Goal: Task Accomplishment & Management: Complete application form

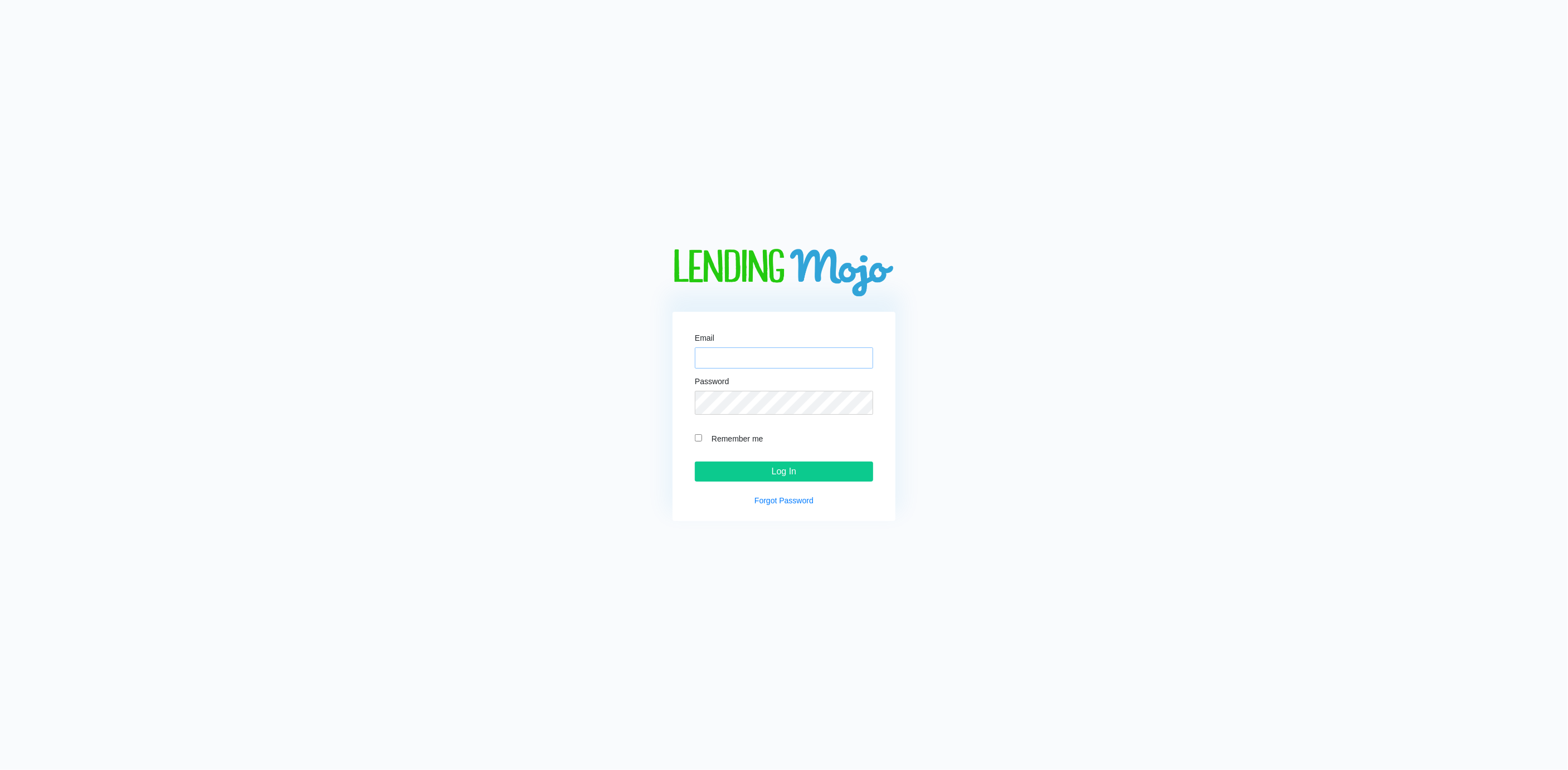
click at [735, 347] on input "Email" at bounding box center [784, 357] width 178 height 21
type input "[PERSON_NAME][EMAIL_ADDRESS][DOMAIN_NAME]"
click at [696, 442] on input "Remember me" at bounding box center [698, 438] width 7 height 7
checkbox input "true"
click at [782, 479] on input "Log In" at bounding box center [784, 471] width 178 height 20
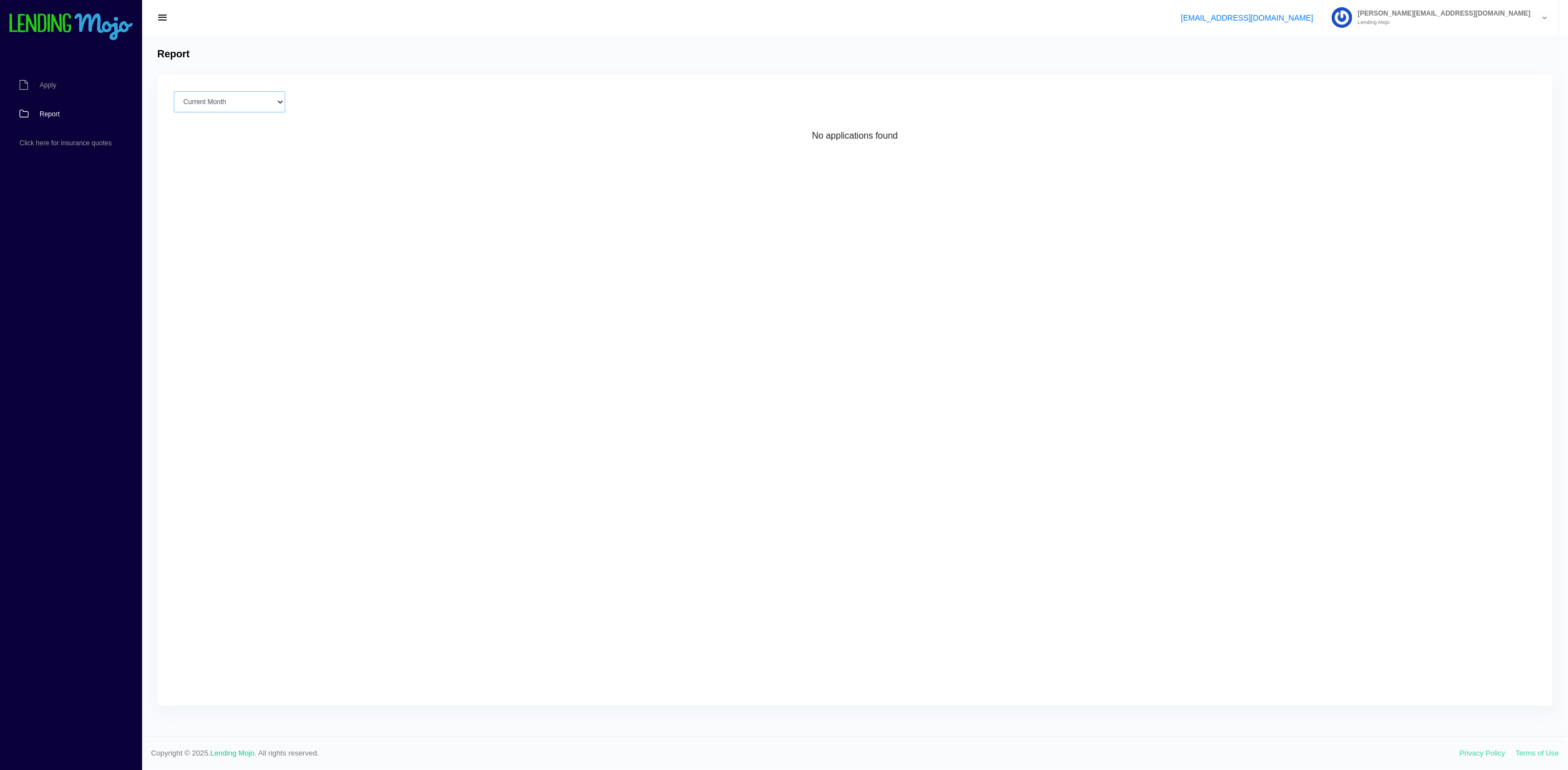
click at [267, 112] on select "Current Month Aug 2025 Jul 2025 Jun 2025 May 2025 Apr 2025 All time" at bounding box center [230, 101] width 112 height 21
click at [46, 89] on span "Apply" at bounding box center [48, 85] width 17 height 7
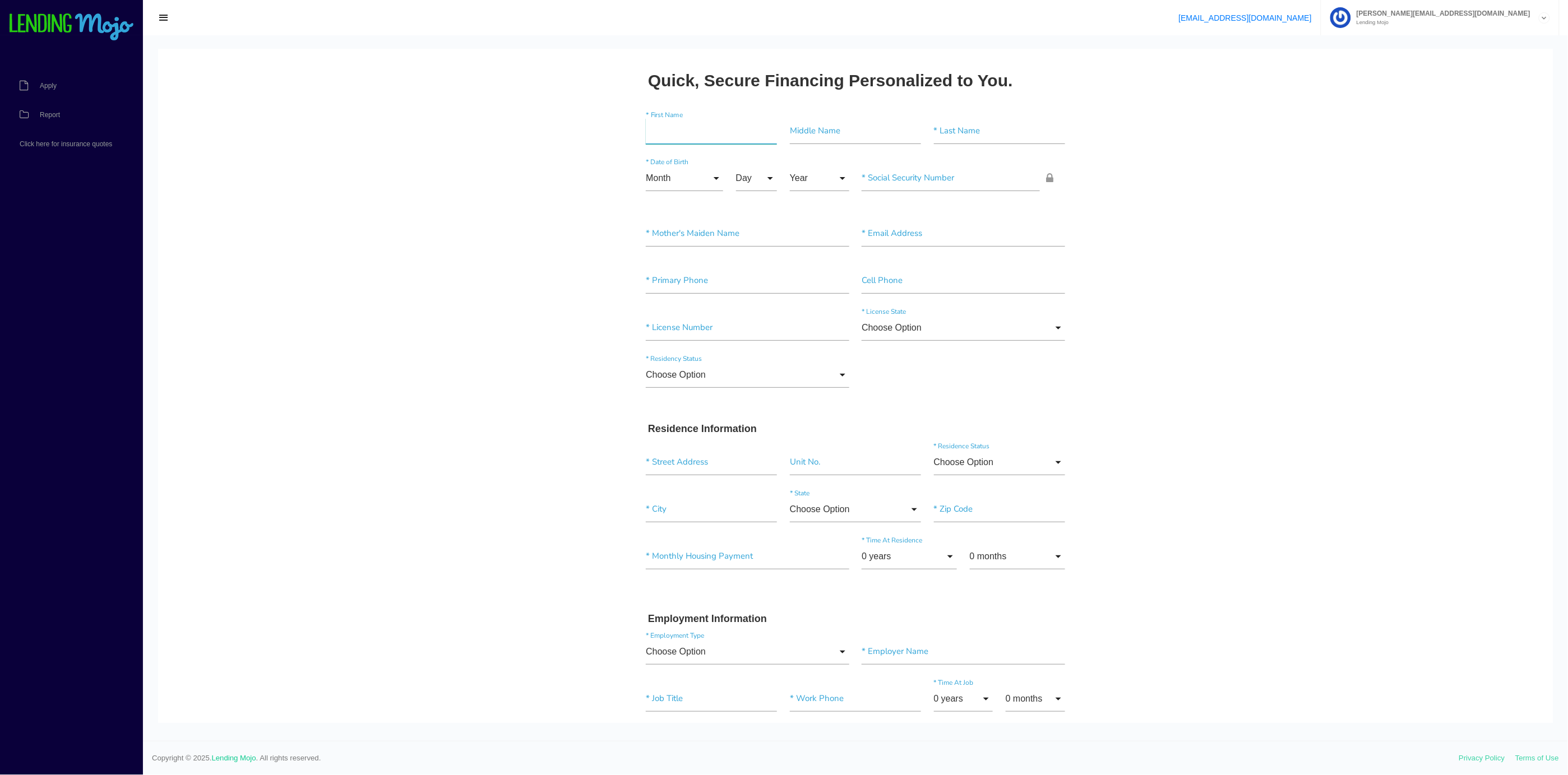
click at [681, 137] on input"] "text" at bounding box center [712, 130] width 132 height 26
type input"] "j"
type input"] "\"
type input"] "k"
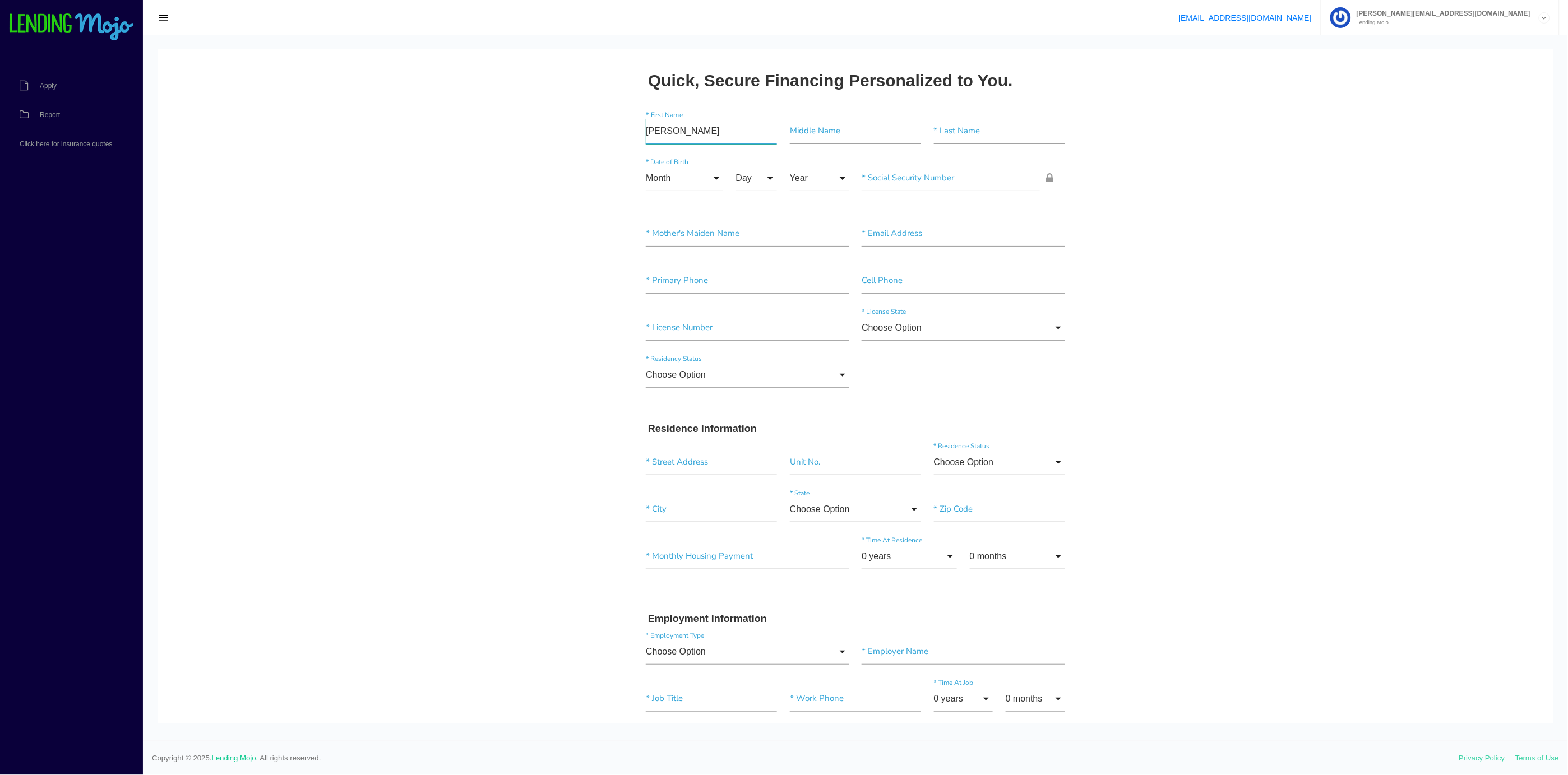
type input"] "[PERSON_NAME]"
click at [800, 136] on input"] "text" at bounding box center [856, 130] width 132 height 26
click at [934, 131] on input"] "text" at bounding box center [1000, 130] width 132 height 26
type input"] "kozdras"
click at [646, 238] on input"] "text" at bounding box center [747, 233] width 203 height 26
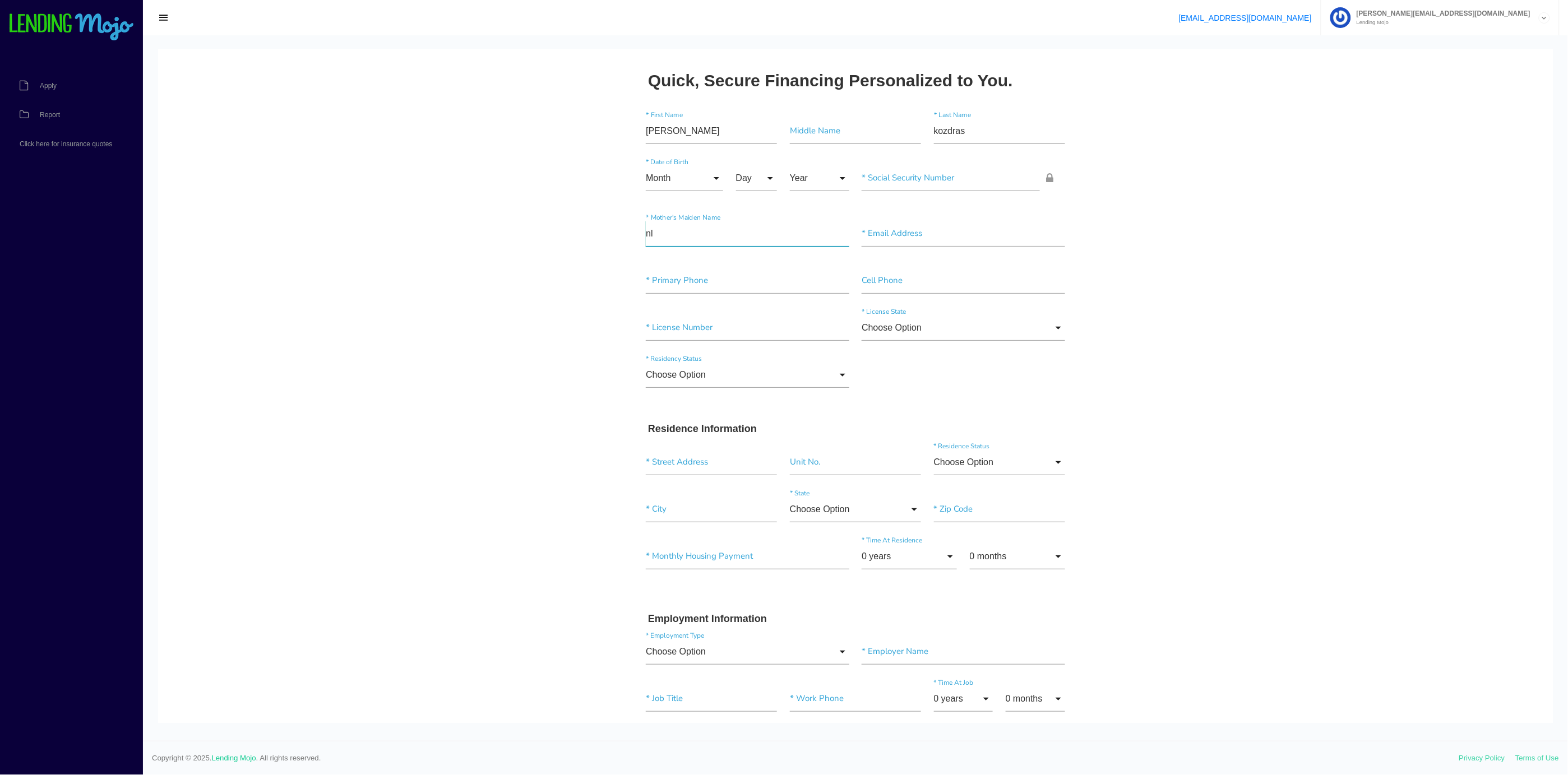
type input"] "n"
click at [640, 233] on div "lis * Mother's Maiden Name" at bounding box center [748, 235] width 216 height 30
click at [640, 234] on div "lis * Mother's Maiden Name" at bounding box center [748, 235] width 216 height 30
click at [667, 232] on input"] "lis" at bounding box center [747, 233] width 203 height 26
type input"] "l"
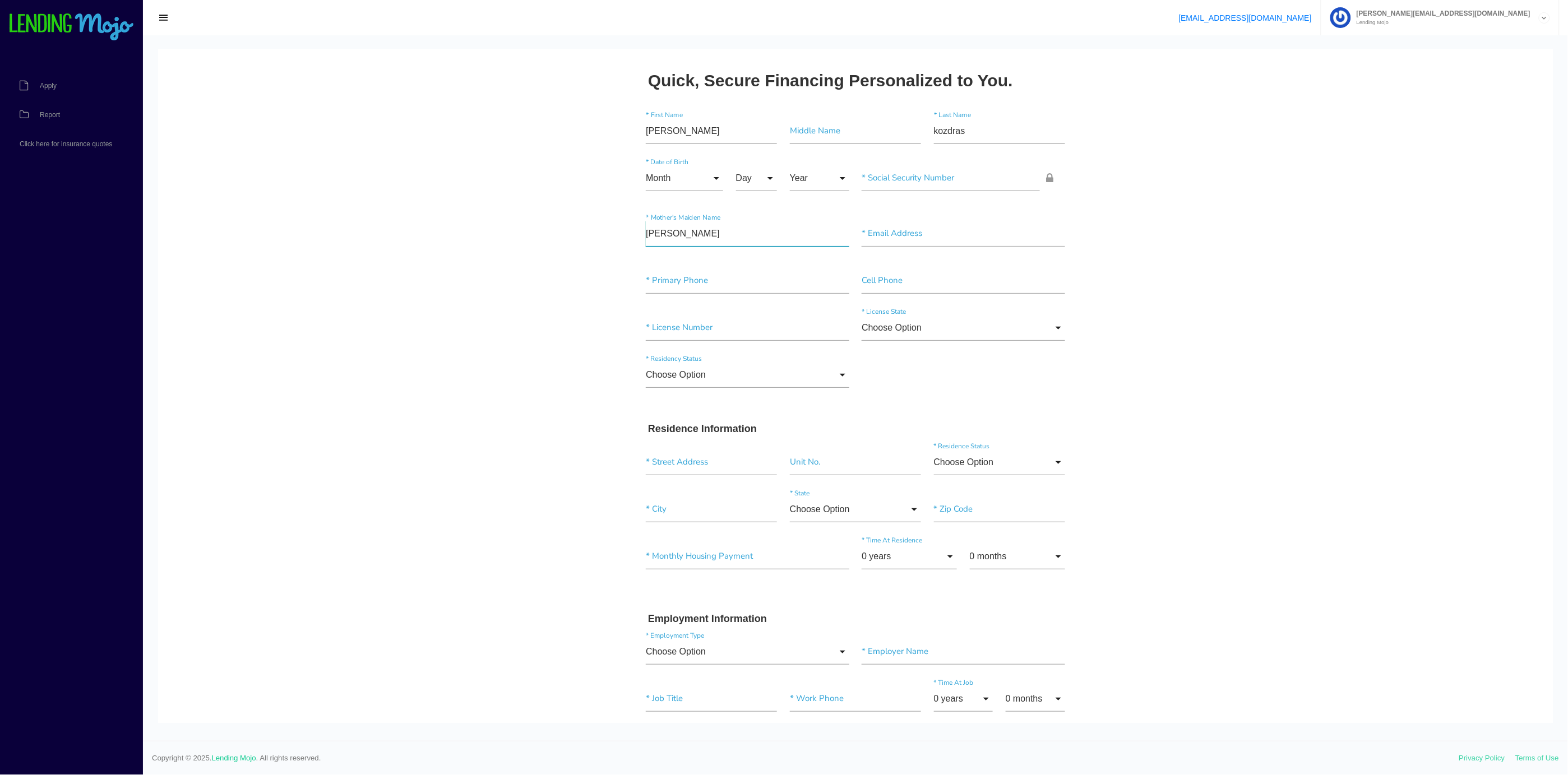
type input"] "[PERSON_NAME]"
click at [661, 178] on input "Month" at bounding box center [684, 177] width 78 height 26
click at [653, 352] on span "June" at bounding box center [684, 347] width 78 height 28
click at [707, 179] on input "June" at bounding box center [684, 177] width 78 height 26
click at [652, 375] on span "July" at bounding box center [684, 375] width 78 height 28
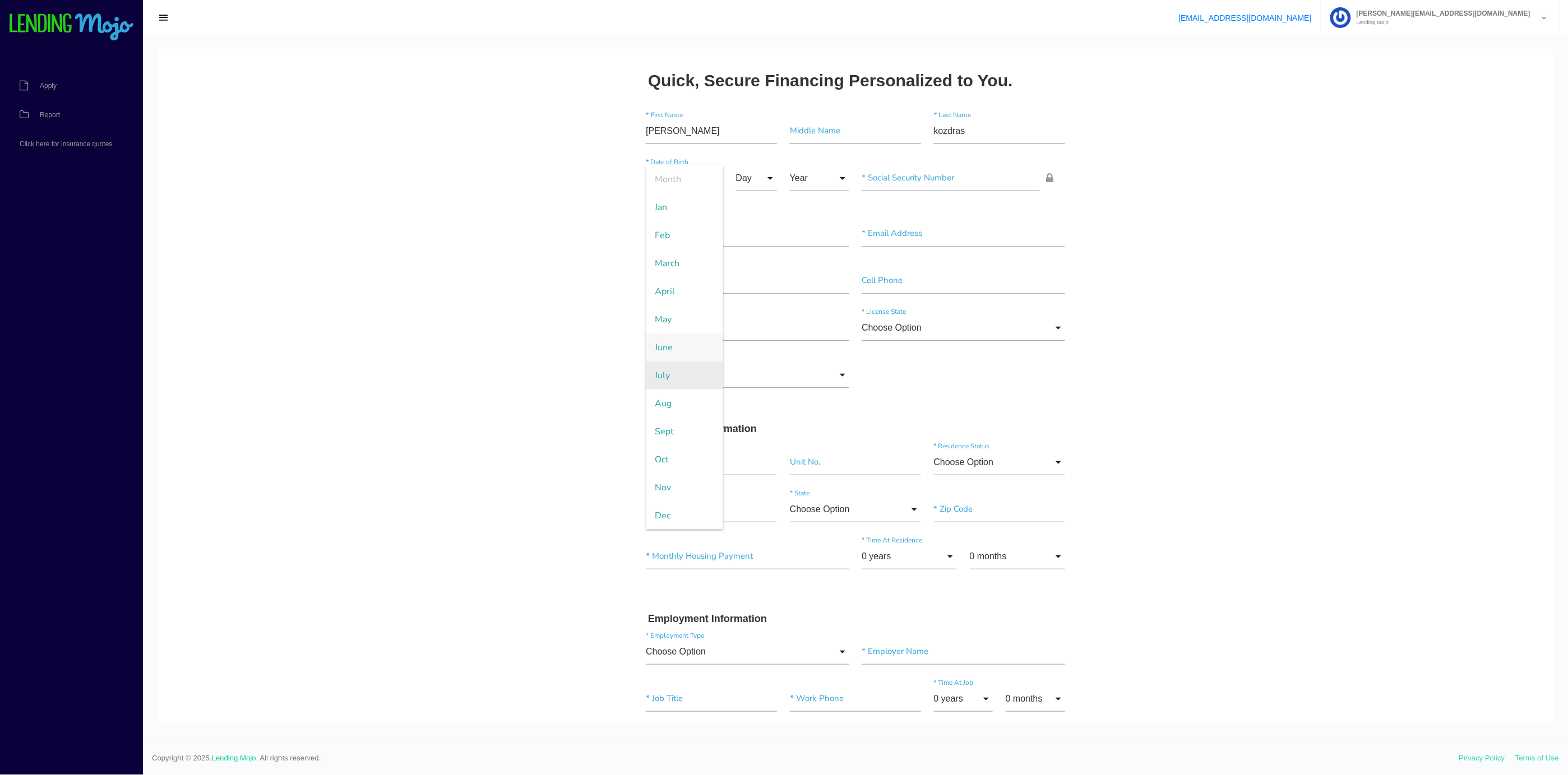
type input "July"
click at [760, 177] on input "Day" at bounding box center [757, 177] width 41 height 26
click at [740, 711] on span "31" at bounding box center [764, 709] width 56 height 28
type input "31"
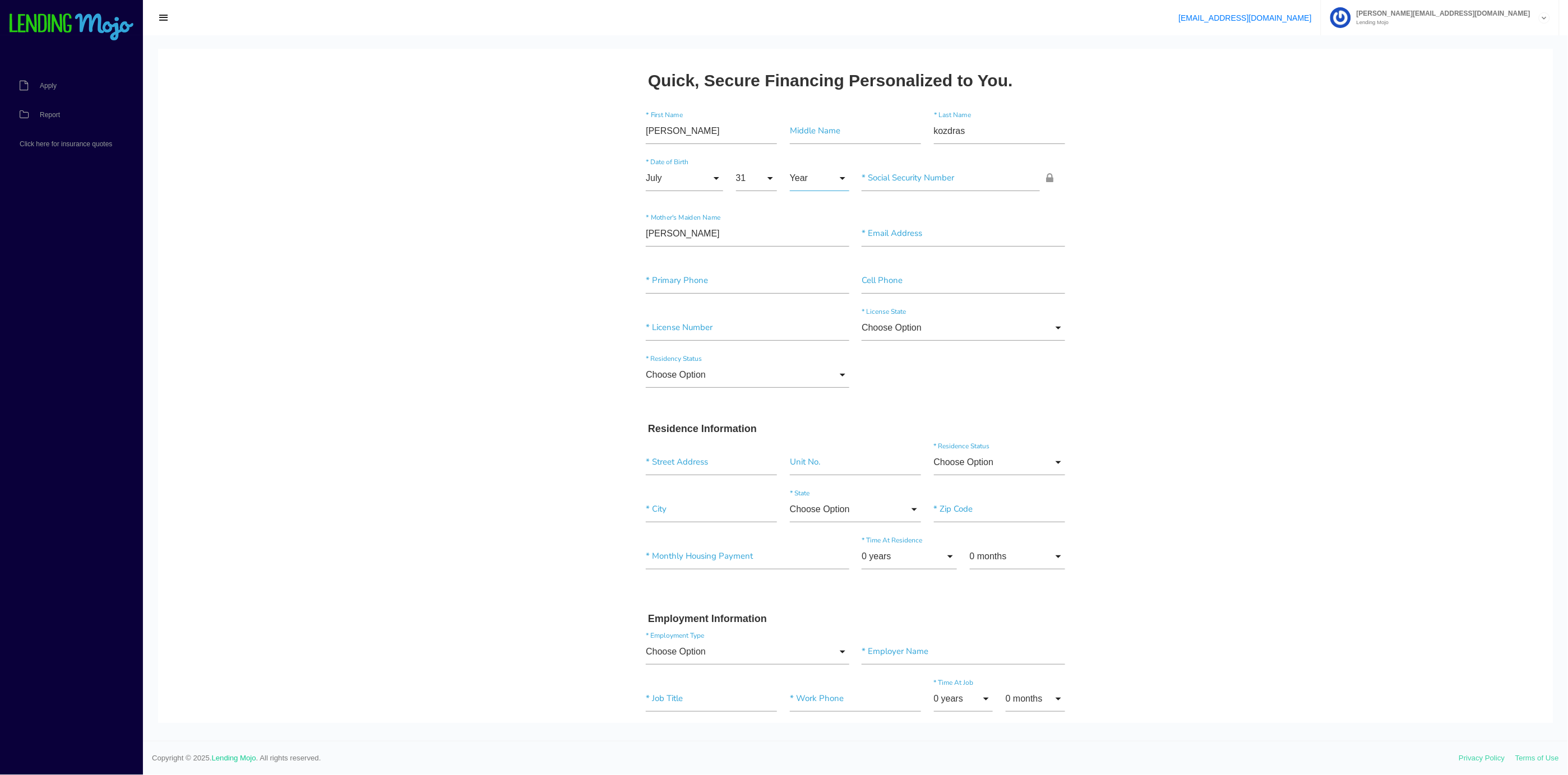
click at [805, 175] on input "Year" at bounding box center [819, 177] width 59 height 26
click at [797, 362] on span "1973" at bounding box center [819, 361] width 59 height 28
type input "1973"
click at [879, 177] on input"] "text" at bounding box center [950, 177] width 178 height 26
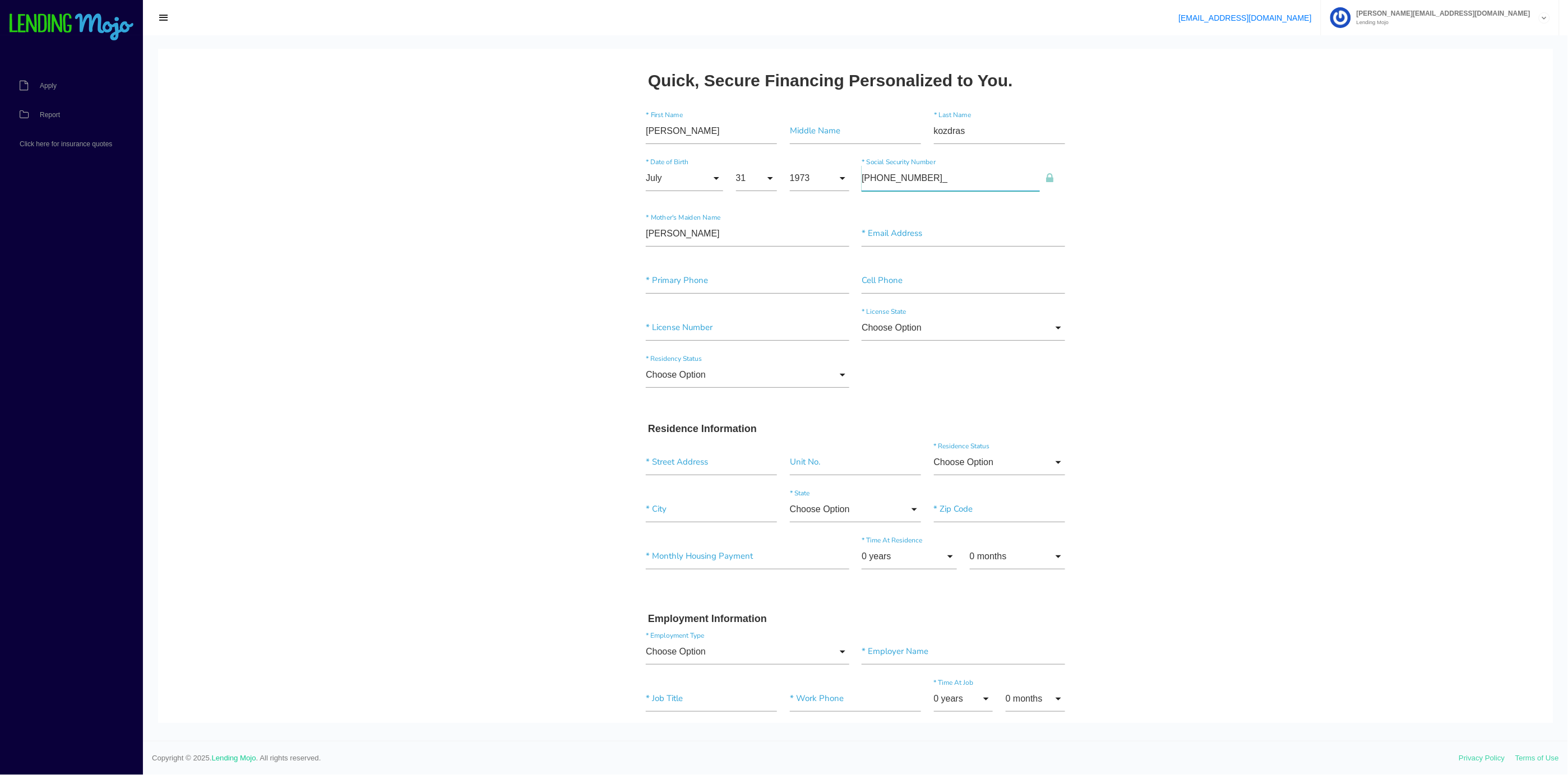
type input"] "048-96-9943"
click at [640, 275] on div "* Primary Phone" at bounding box center [748, 282] width 216 height 30
click at [862, 290] on input"] "text" at bounding box center [963, 280] width 203 height 26
type input"] "[PHONE_NUMBER]"
click at [896, 333] on input "Choose Option" at bounding box center [963, 327] width 203 height 26
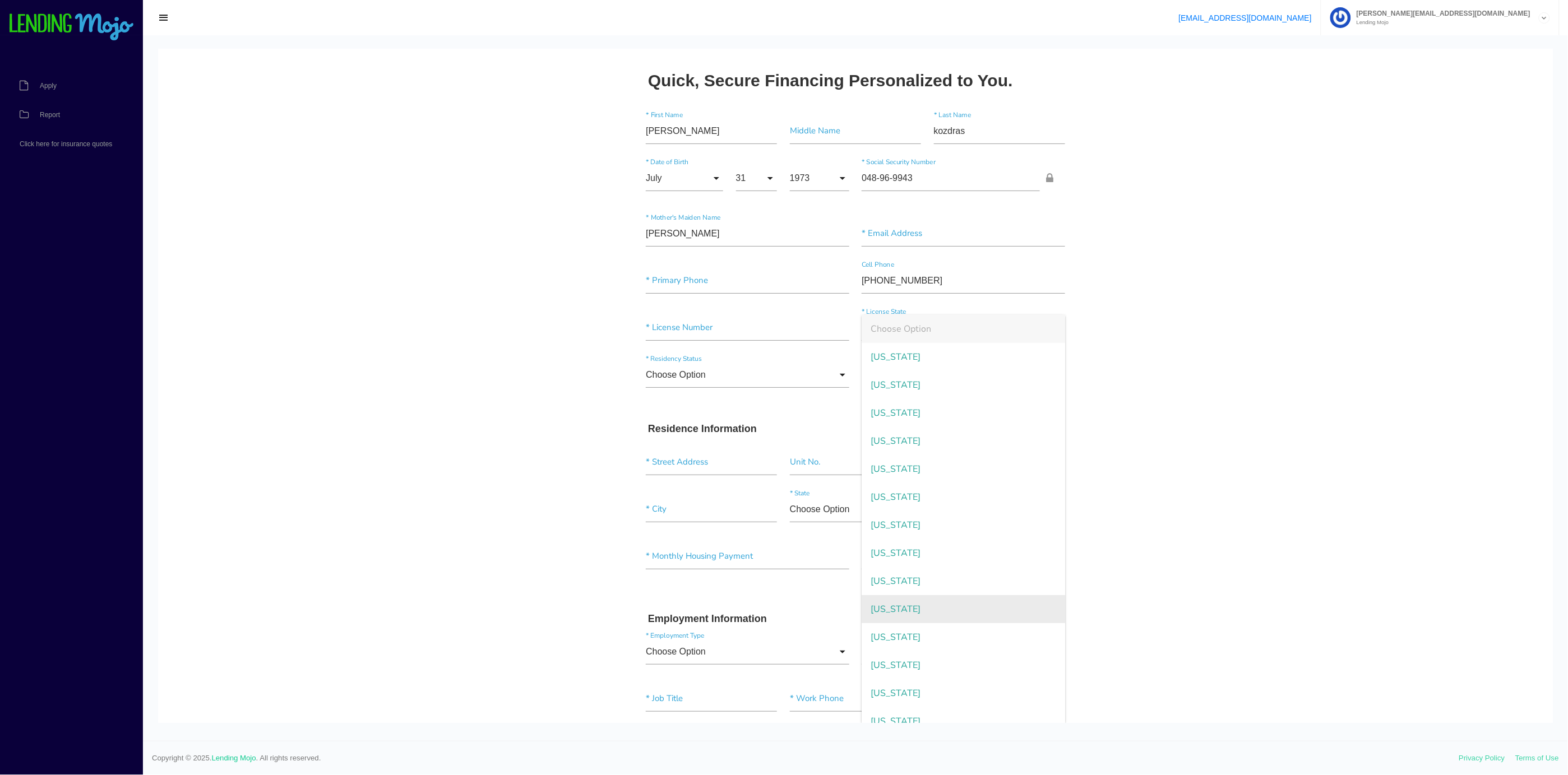
scroll to position [2, 0]
click at [885, 519] on span "[US_STATE]" at bounding box center [963, 522] width 203 height 28
type input "[US_STATE]"
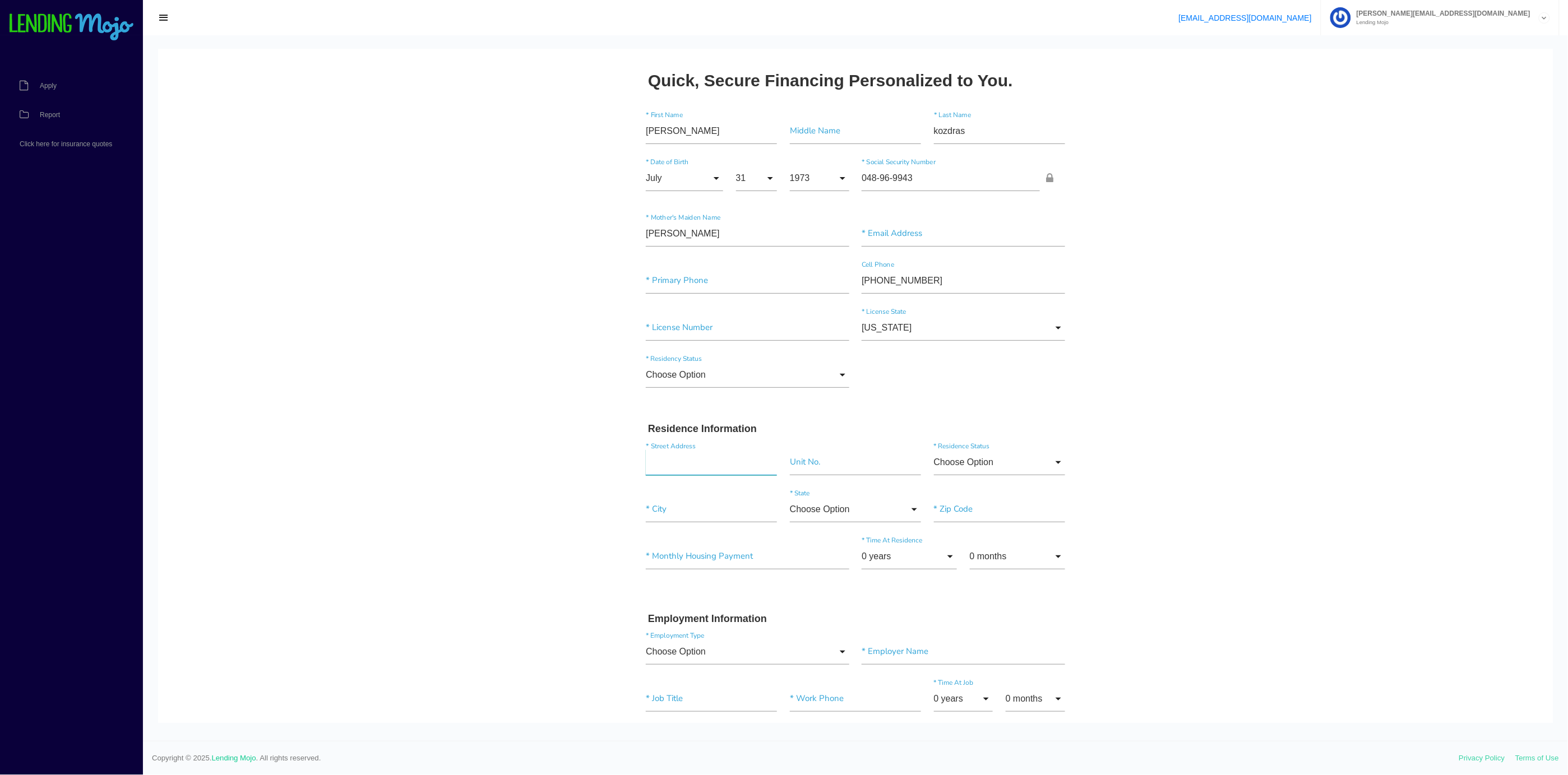
click at [646, 455] on input "text" at bounding box center [712, 462] width 132 height 26
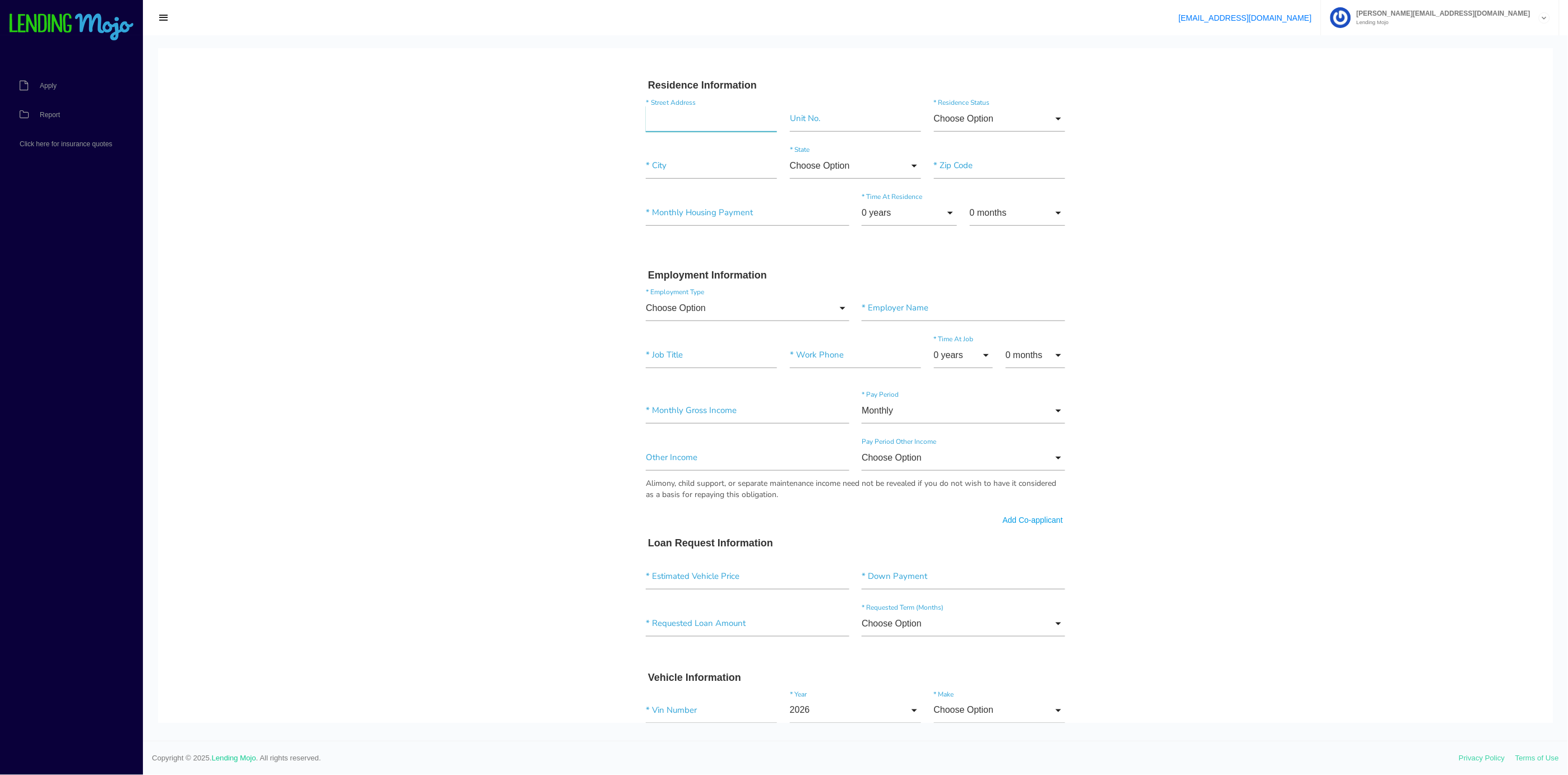
scroll to position [324, 0]
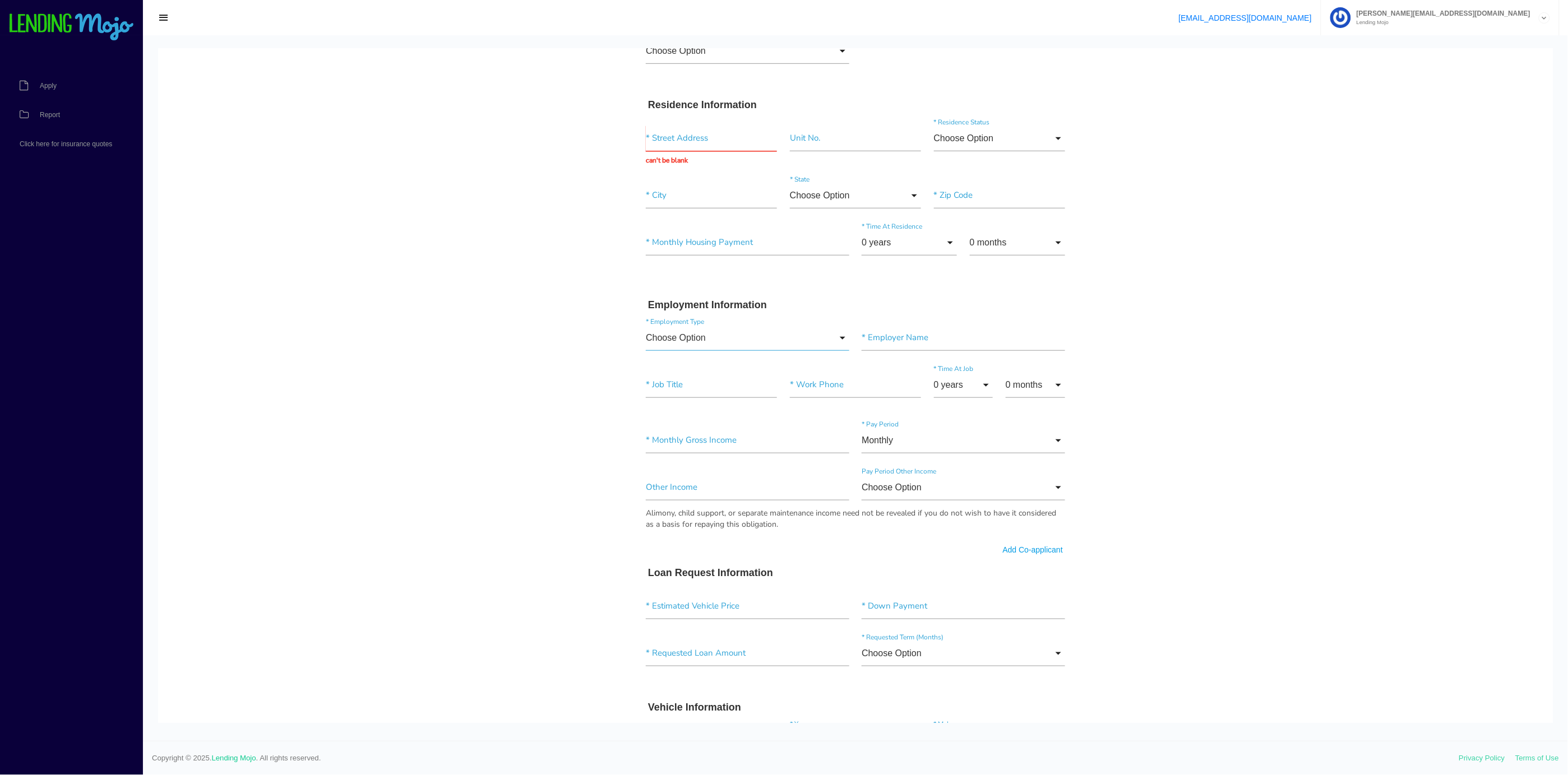
click at [646, 330] on input "Choose Option" at bounding box center [747, 337] width 203 height 26
click at [680, 368] on span "Full-Time" at bounding box center [747, 366] width 203 height 28
type input "Full-Time"
click at [862, 340] on input"] "text" at bounding box center [963, 337] width 203 height 26
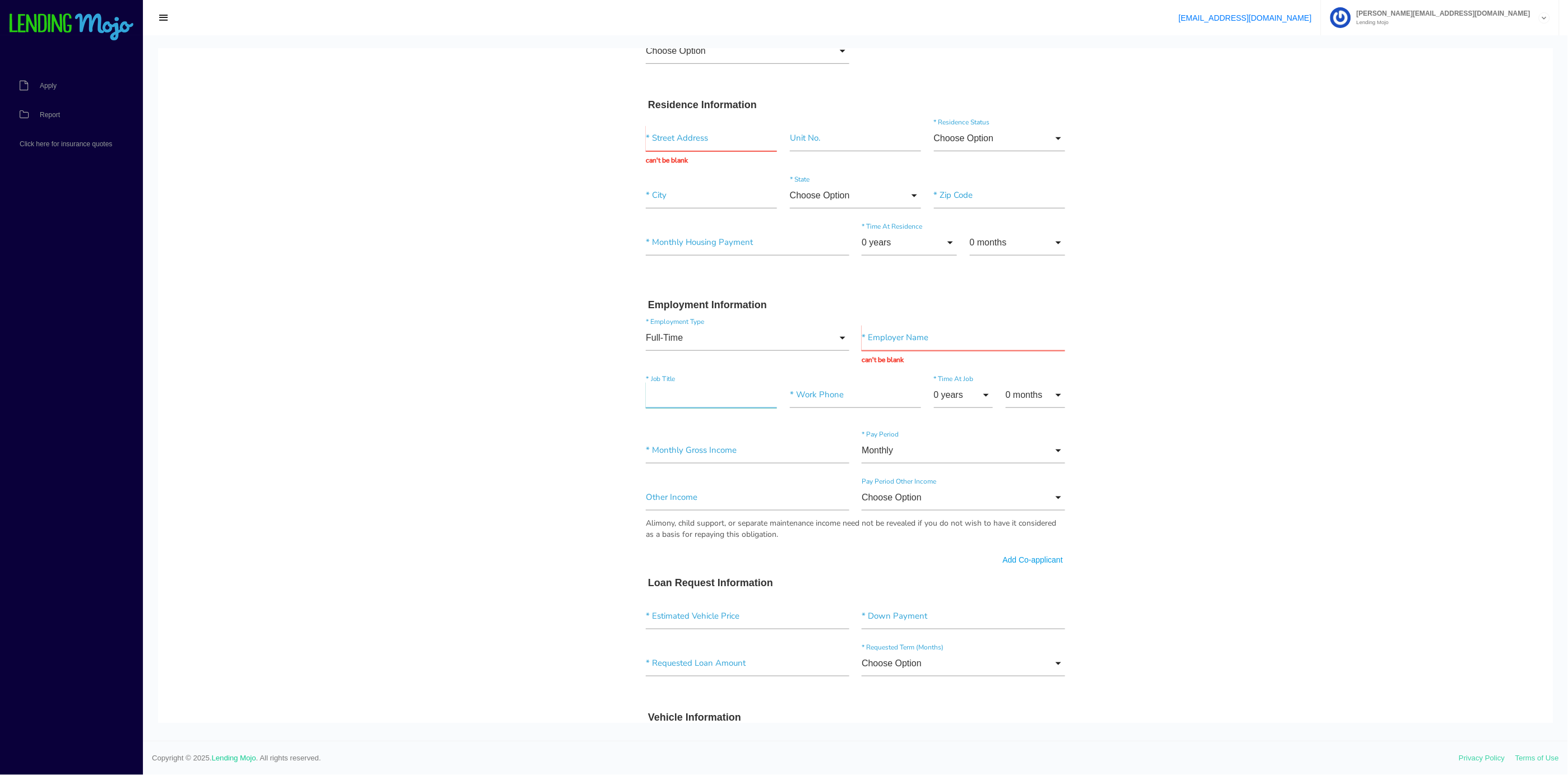
click at [674, 384] on input"] "text" at bounding box center [712, 395] width 132 height 26
type input"] "painter"
click at [864, 340] on input "text" at bounding box center [963, 337] width 203 height 26
type input "jk pasinting"
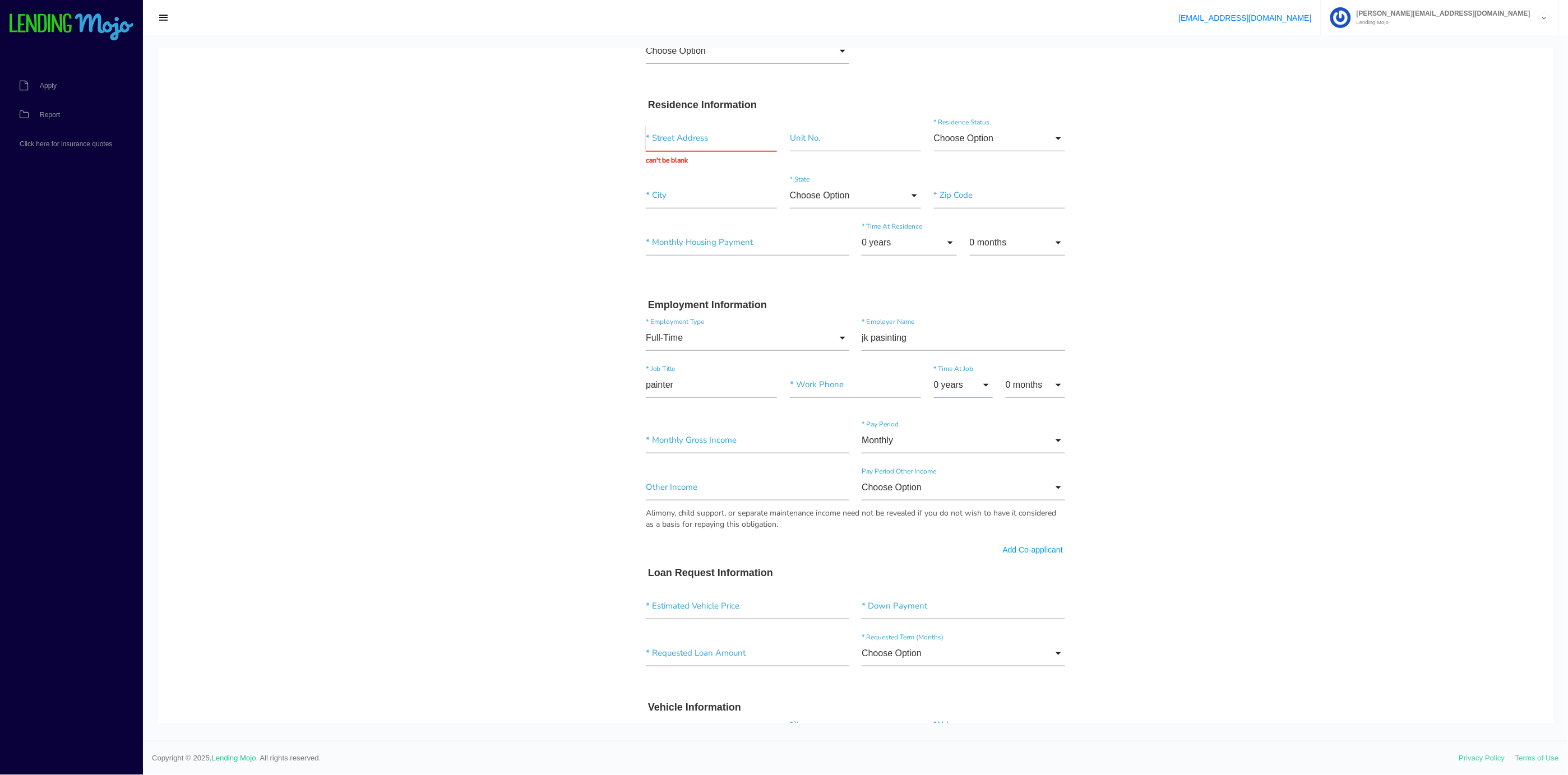
click at [951, 391] on input "0 years" at bounding box center [964, 384] width 59 height 26
click at [936, 667] on span "10 years" at bounding box center [964, 666] width 59 height 28
type input "10 years"
click at [826, 378] on input"] "text" at bounding box center [856, 384] width 132 height 26
click at [937, 380] on input "10 years" at bounding box center [964, 384] width 59 height 26
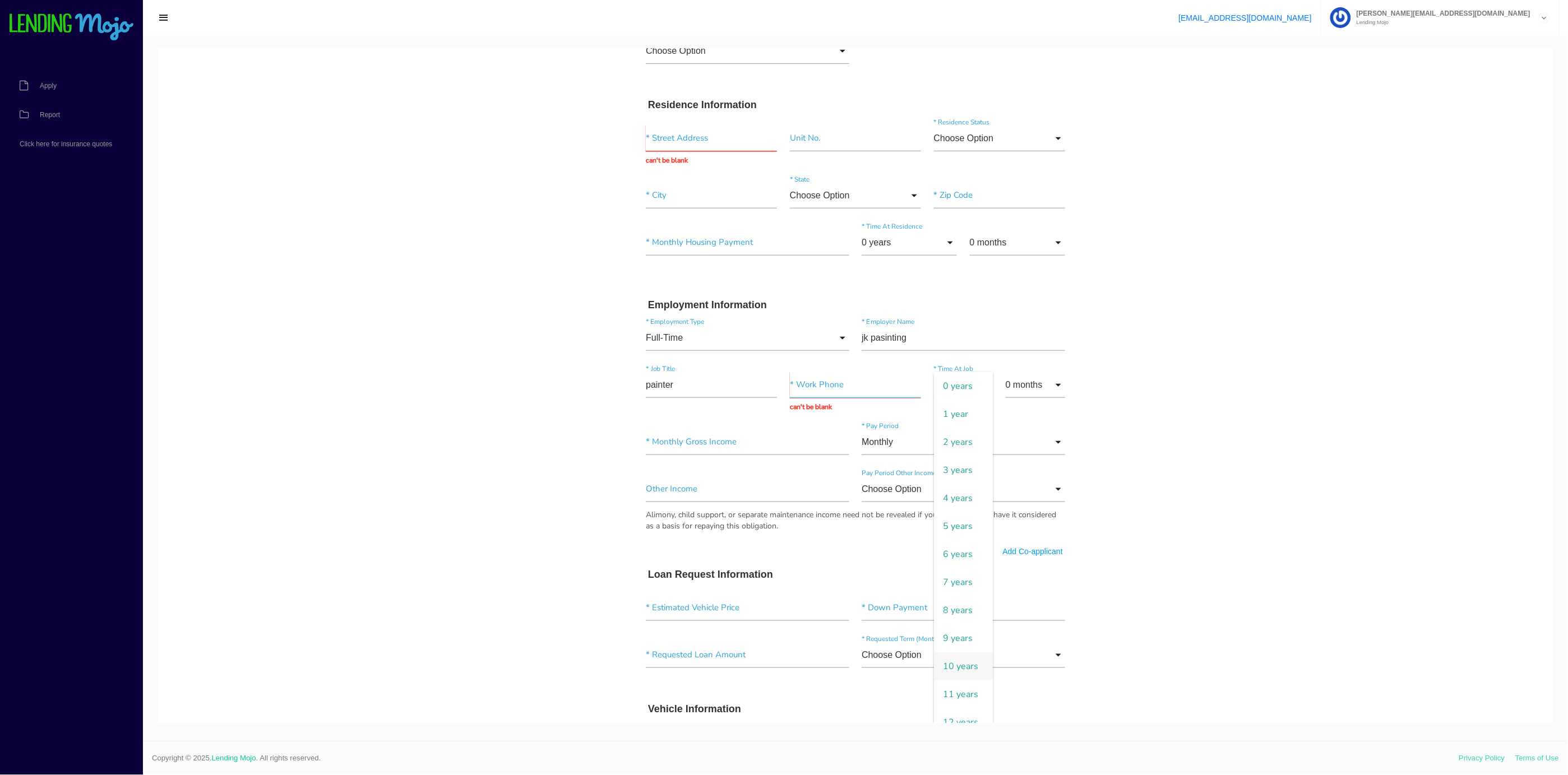
click at [793, 387] on input "text" at bounding box center [856, 384] width 132 height 26
click at [790, 388] on input "text" at bounding box center [856, 384] width 132 height 26
click at [875, 341] on input"] "jk pasinting" at bounding box center [963, 337] width 203 height 26
click at [809, 384] on input "text" at bounding box center [856, 384] width 132 height 26
type input "[PHONE_NUMBER]"
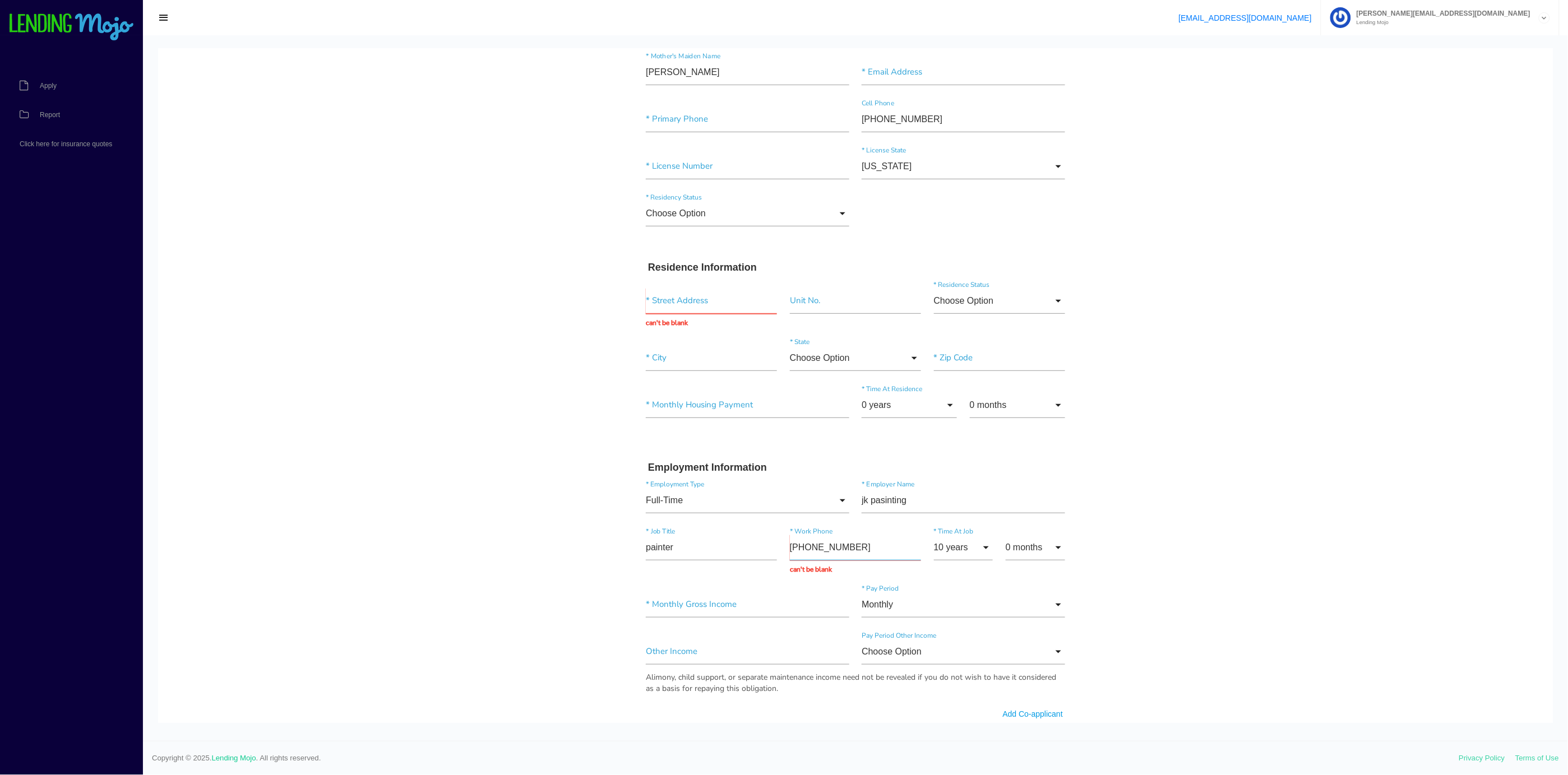
scroll to position [160, 0]
click at [685, 405] on input"] "text" at bounding box center [747, 406] width 203 height 26
click at [967, 366] on input"] "text" at bounding box center [1000, 358] width 132 height 26
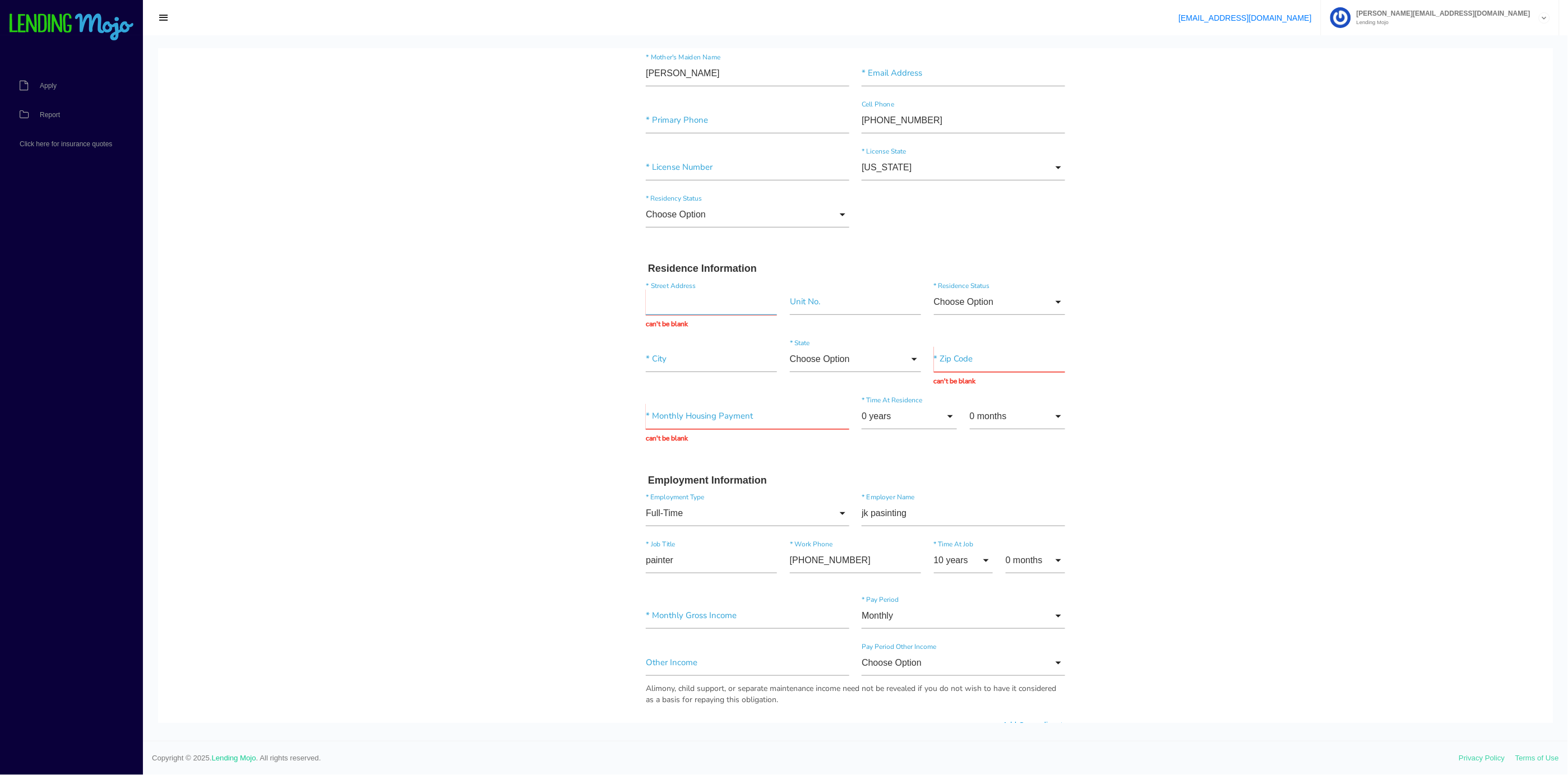
click at [659, 307] on input "text" at bounding box center [712, 301] width 132 height 26
click at [653, 410] on input "text" at bounding box center [747, 415] width 203 height 26
type input "$1.00"
type input "$900.00"
click at [648, 297] on input "text" at bounding box center [712, 301] width 132 height 26
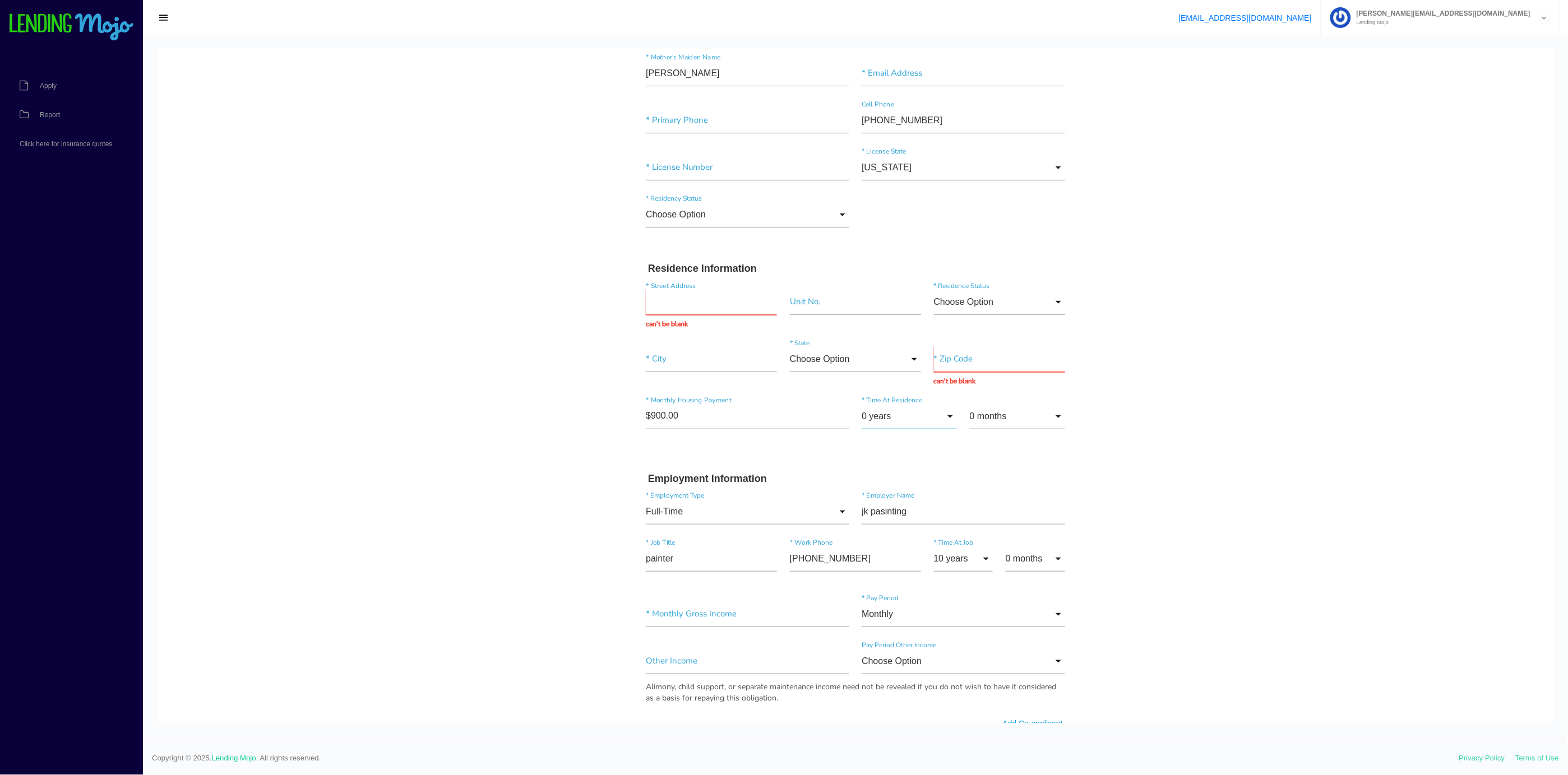
click at [874, 427] on input "0 years" at bounding box center [909, 415] width 95 height 26
click at [883, 202] on span "5 years" at bounding box center [909, 202] width 95 height 28
type input "5 years"
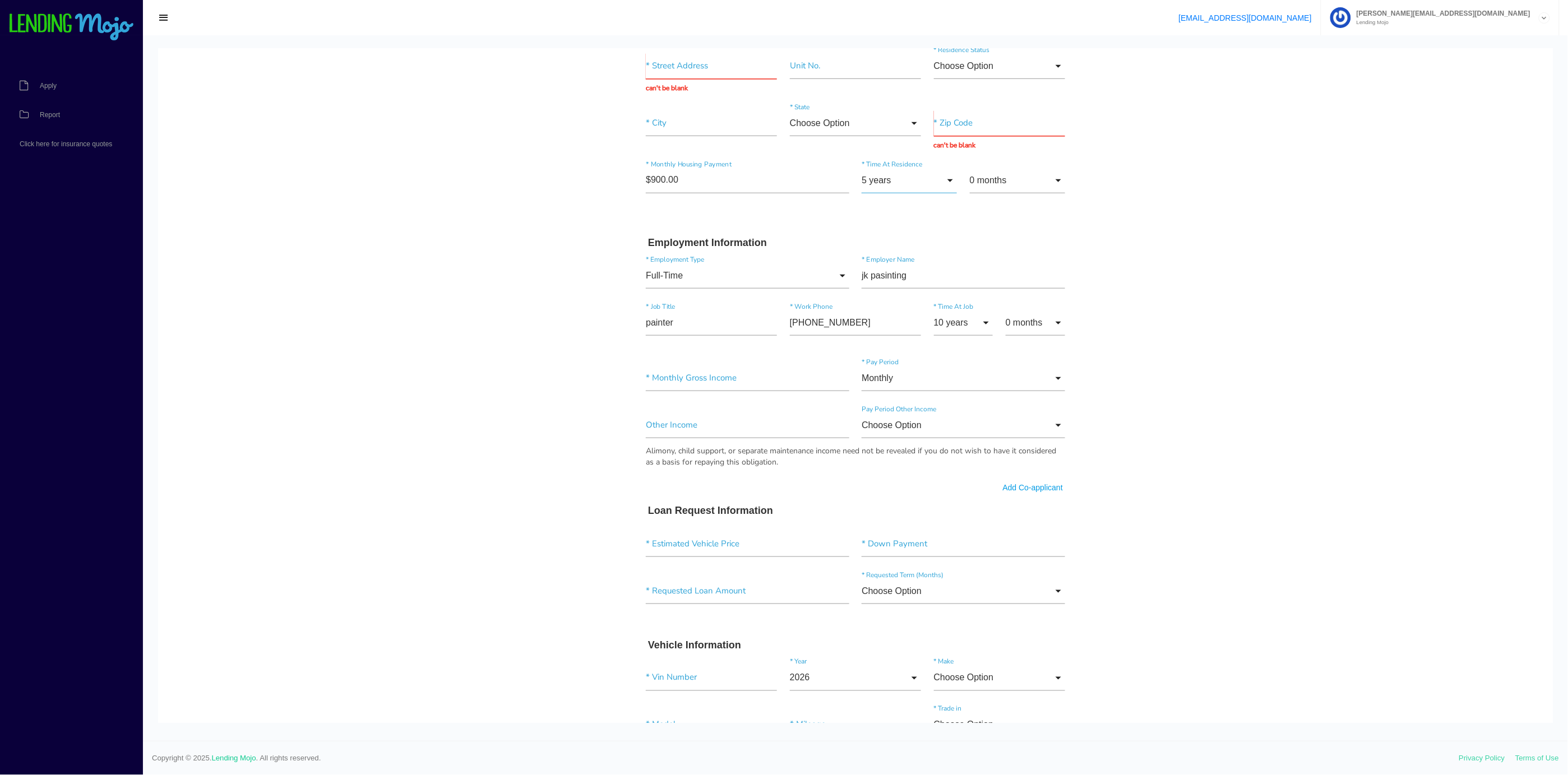
scroll to position [401, 0]
click at [648, 365] on input"] "text" at bounding box center [747, 372] width 203 height 26
type input"] "$6,000.00"
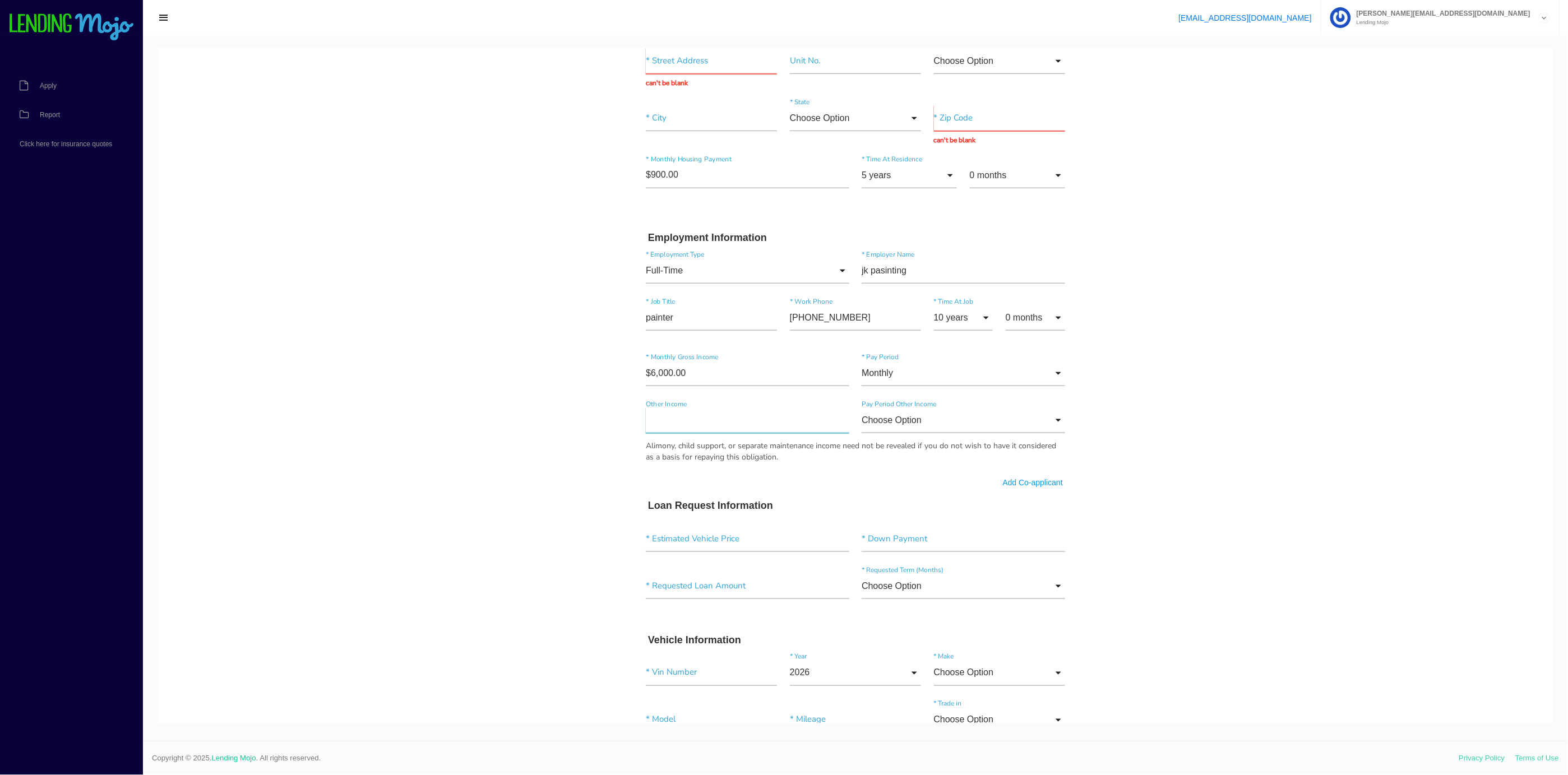
click at [672, 414] on input"] "text" at bounding box center [747, 420] width 203 height 26
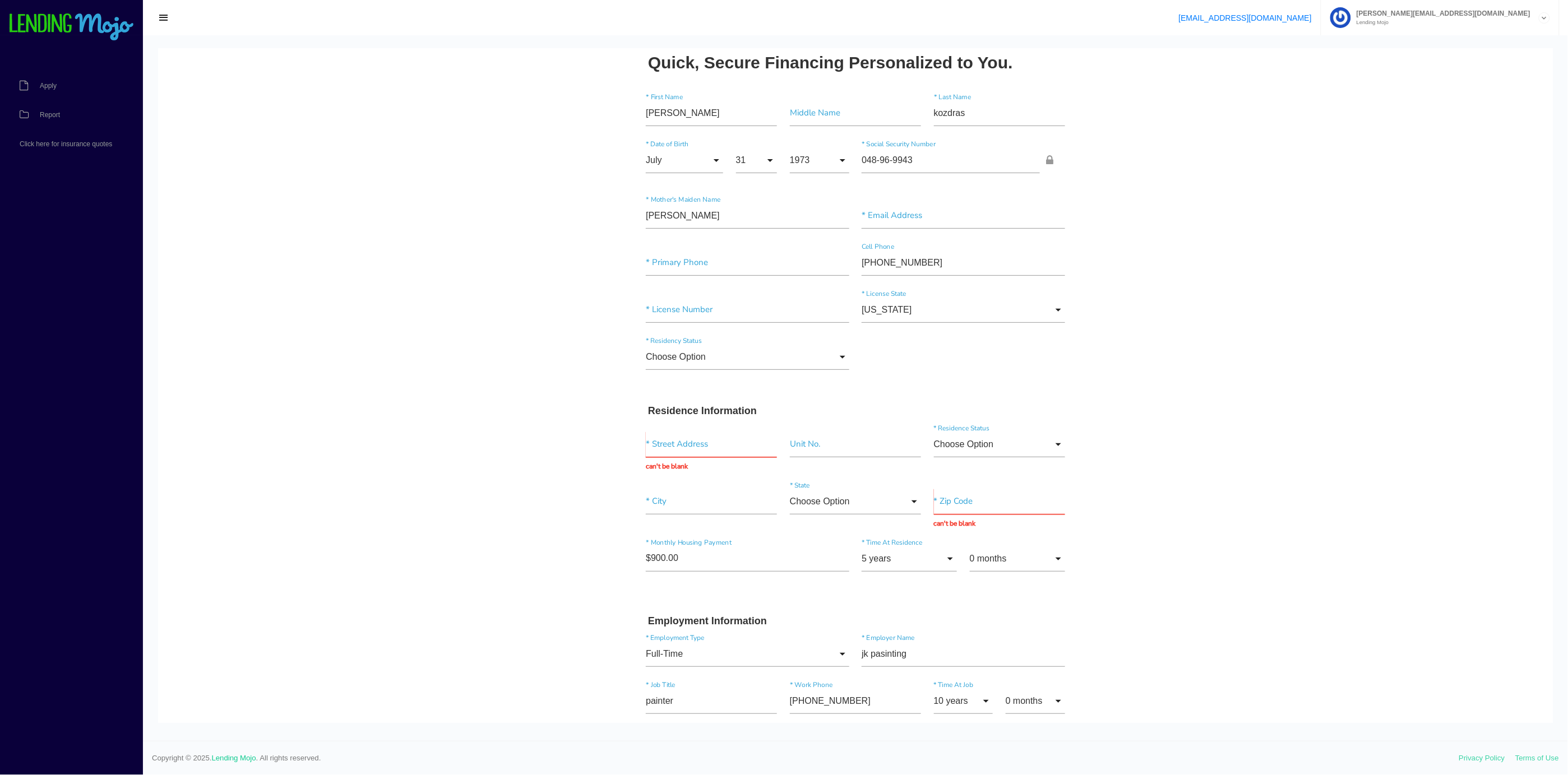
scroll to position [0, 0]
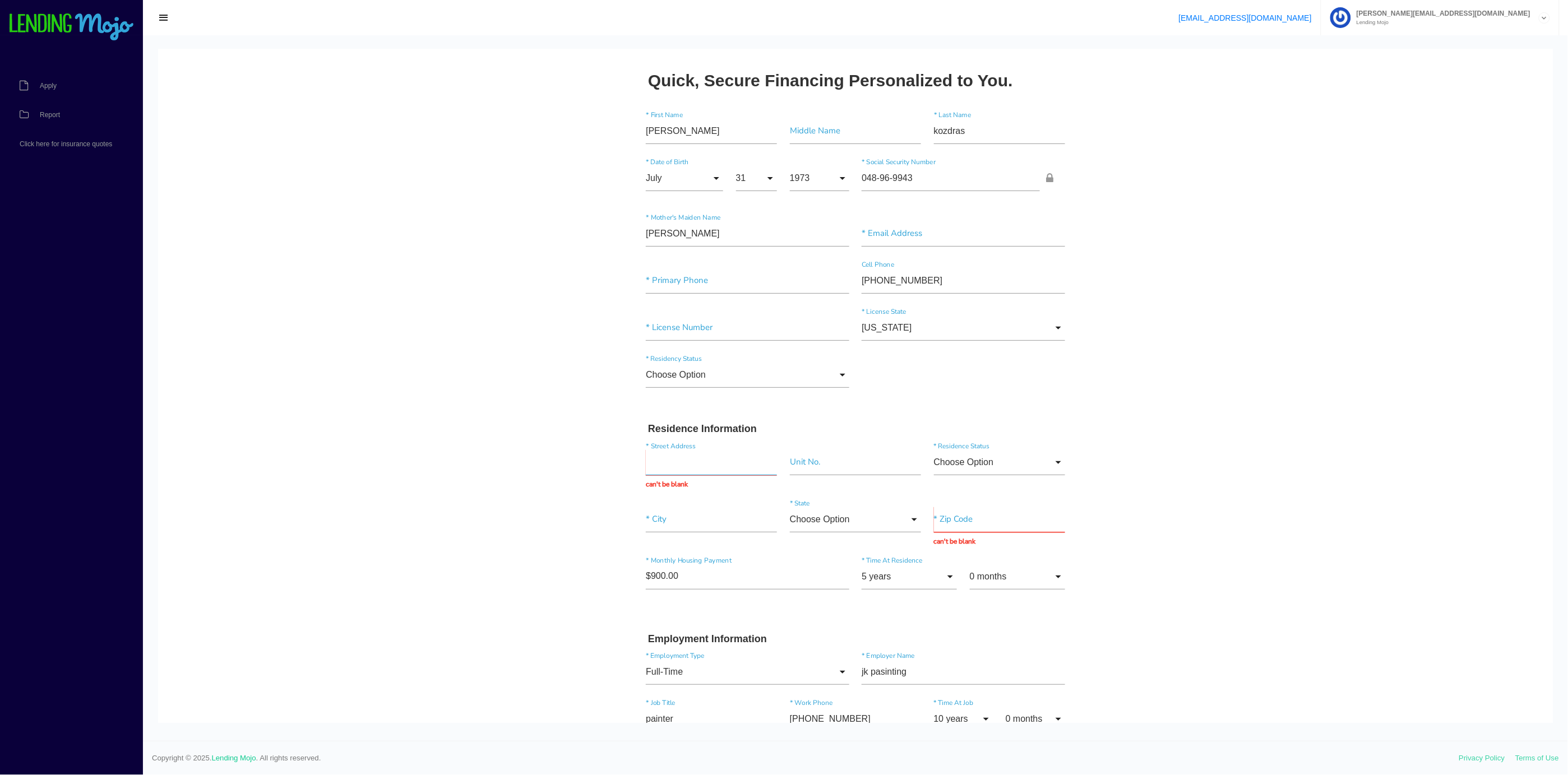
click at [653, 459] on input "text" at bounding box center [712, 462] width 132 height 26
type input "[STREET_ADDRESS]"
type input"] "[GEOGRAPHIC_DATA]"
type input "06902"
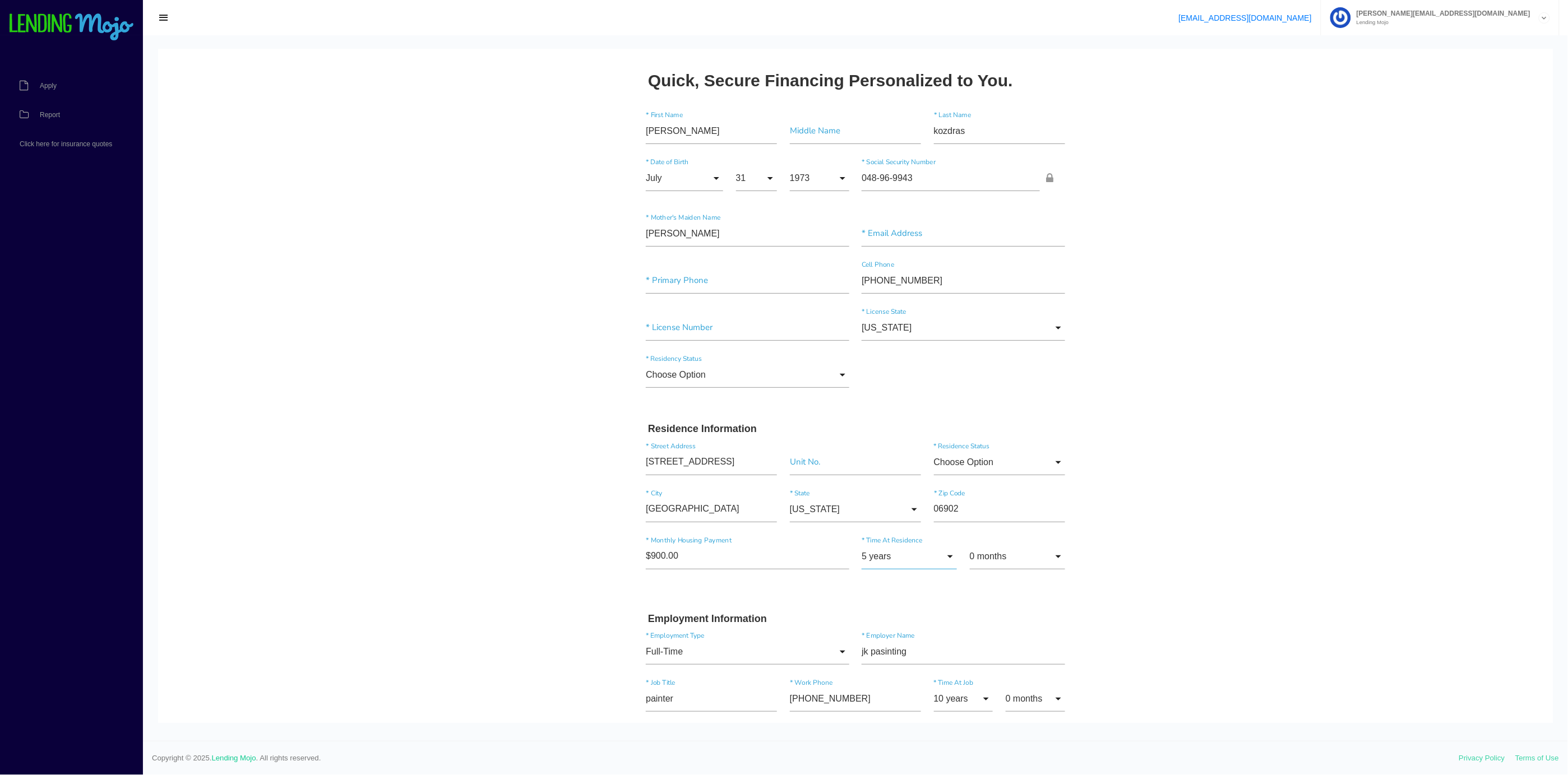
click at [860, 572] on div "5 years 0 years 1 year 2 years 3 years 4 years 5 years 6 years 7 years 8 years …" at bounding box center [910, 558] width 108 height 30
drag, startPoint x: 859, startPoint y: 560, endPoint x: 854, endPoint y: 554, distance: 7.8
click at [862, 554] on input "5 years" at bounding box center [909, 556] width 95 height 26
click at [862, 554] on span "18 years" at bounding box center [909, 566] width 95 height 28
click at [873, 557] on input "18 years" at bounding box center [909, 556] width 95 height 26
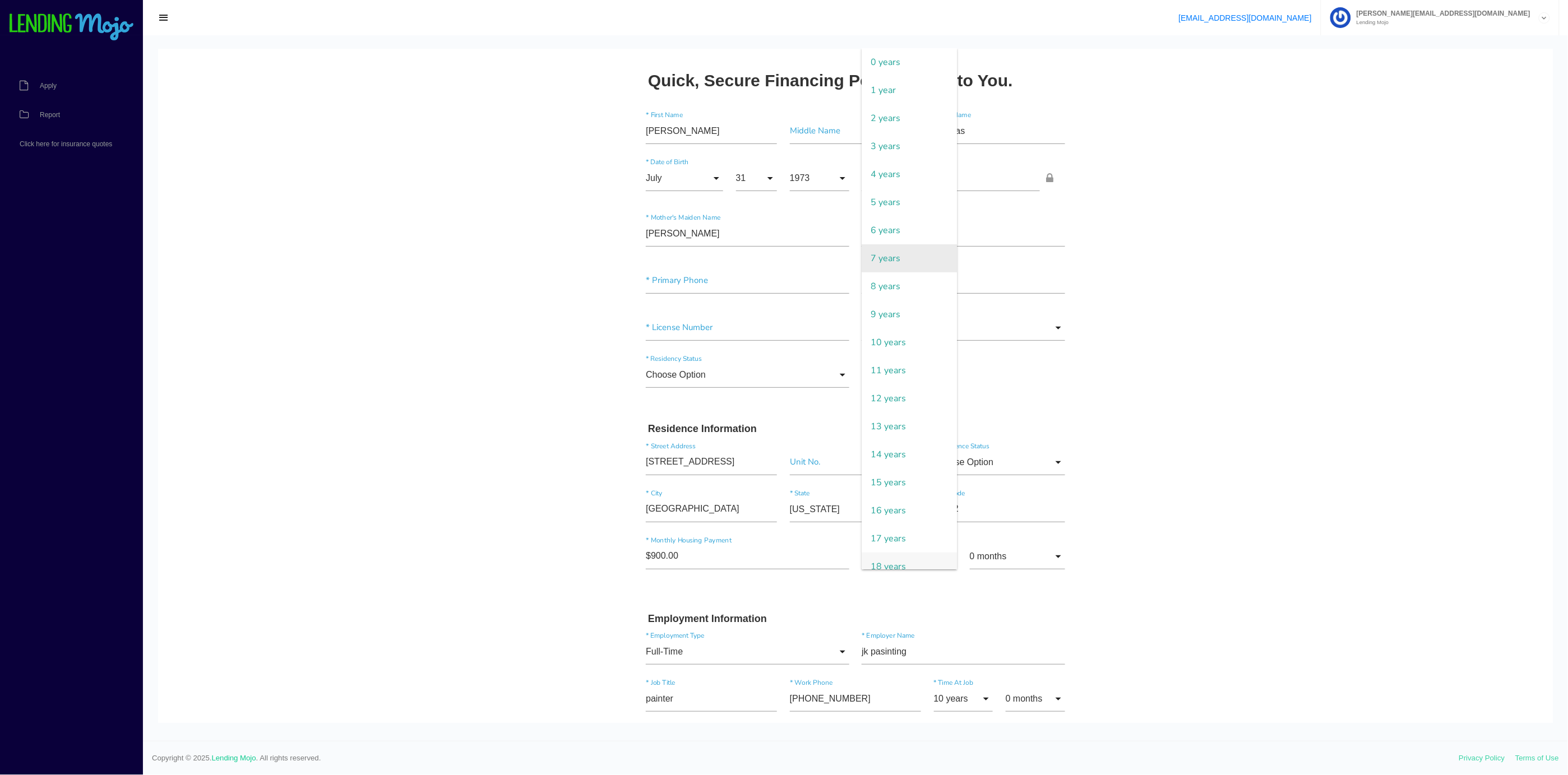
click at [879, 255] on span "7 years" at bounding box center [909, 258] width 95 height 28
click at [862, 558] on input "7 years" at bounding box center [909, 556] width 95 height 26
click at [871, 315] on span "9 years" at bounding box center [909, 314] width 95 height 28
type input "9 years"
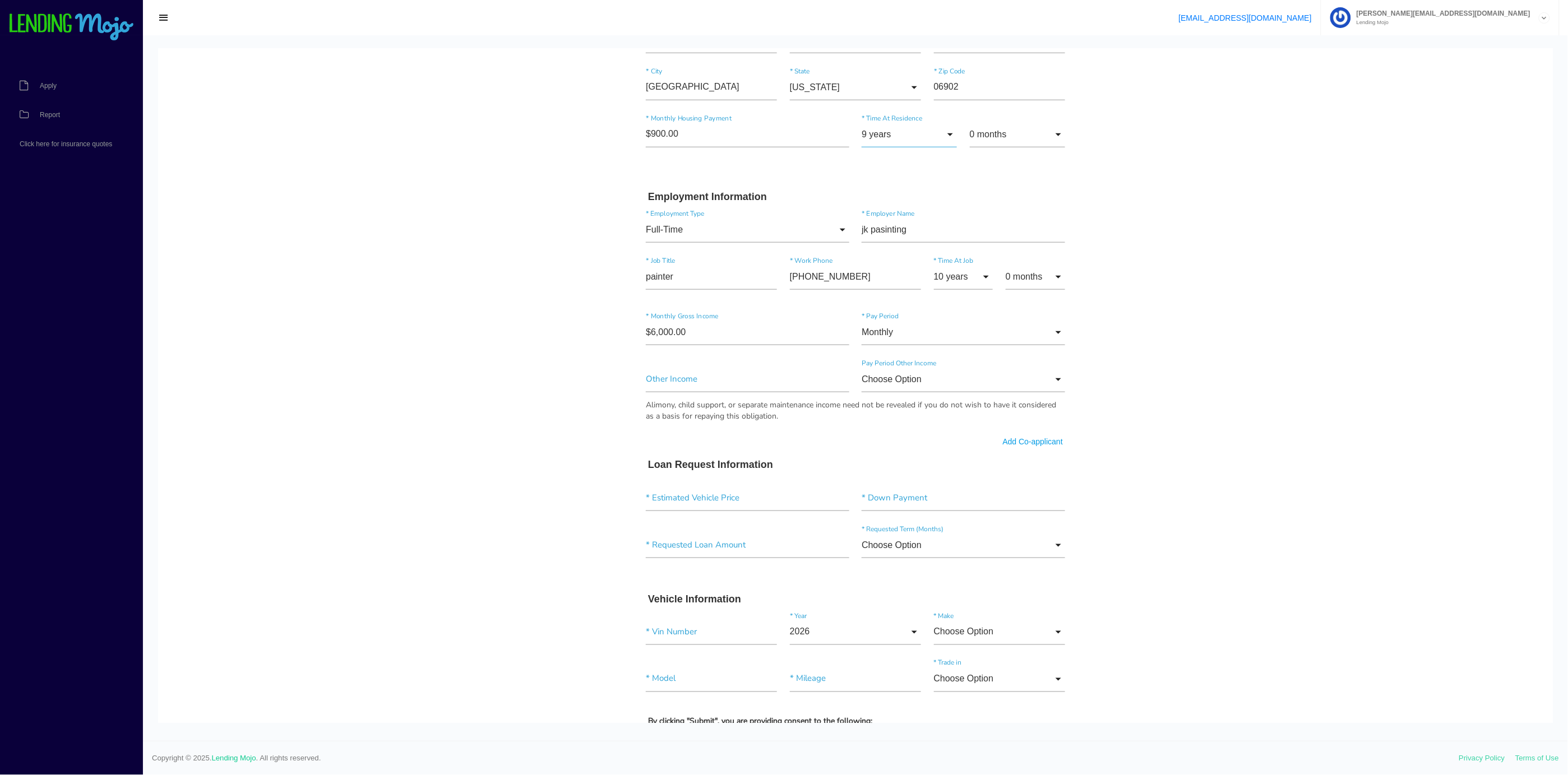
scroll to position [480, 0]
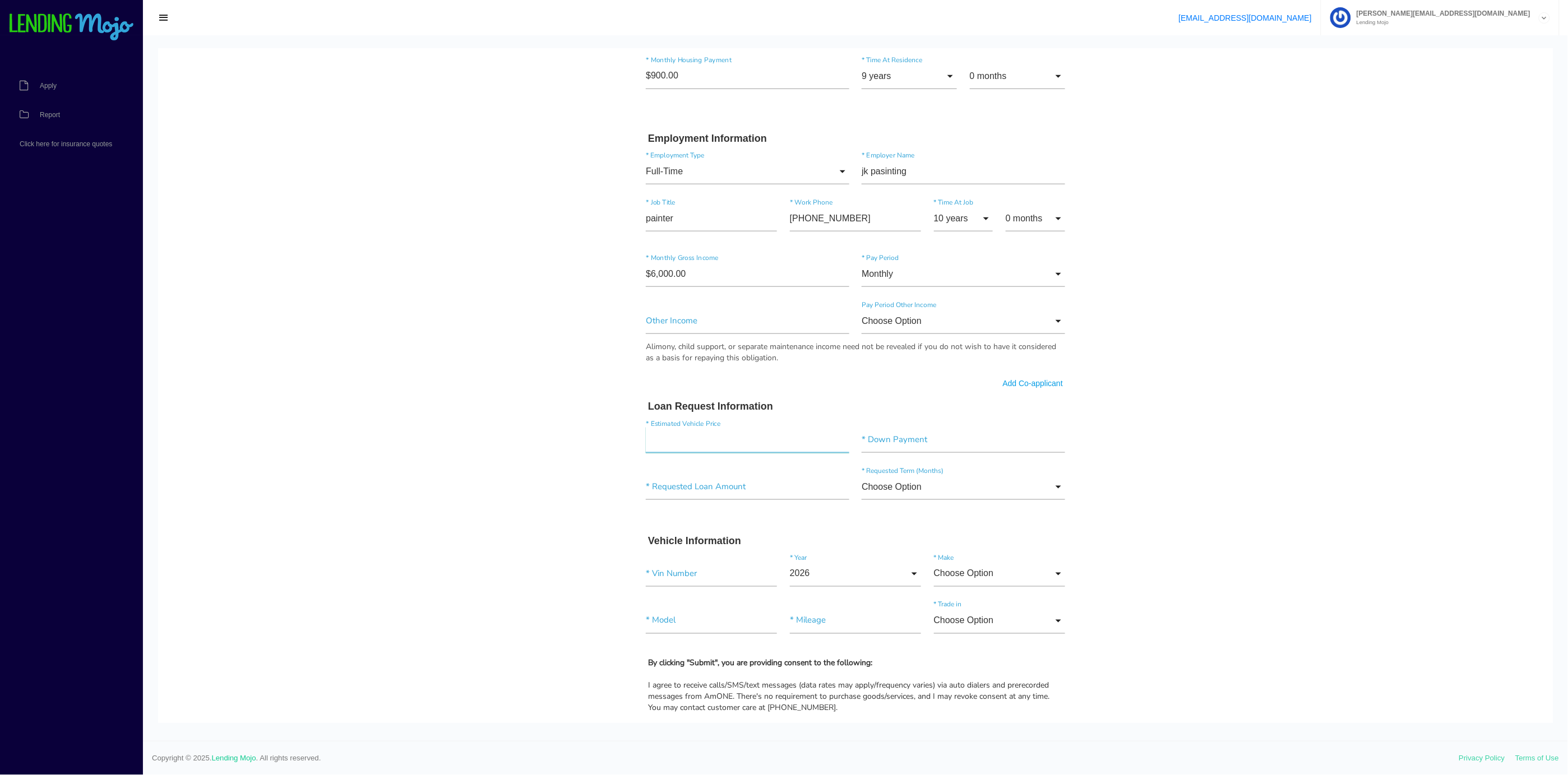
click at [726, 441] on input"] "text" at bounding box center [747, 439] width 203 height 26
type input"] "$20,000.00"
click at [936, 440] on input"] "text" at bounding box center [963, 439] width 203 height 26
type input"] "$3,500.00"
click at [710, 482] on input"] "text" at bounding box center [747, 486] width 203 height 26
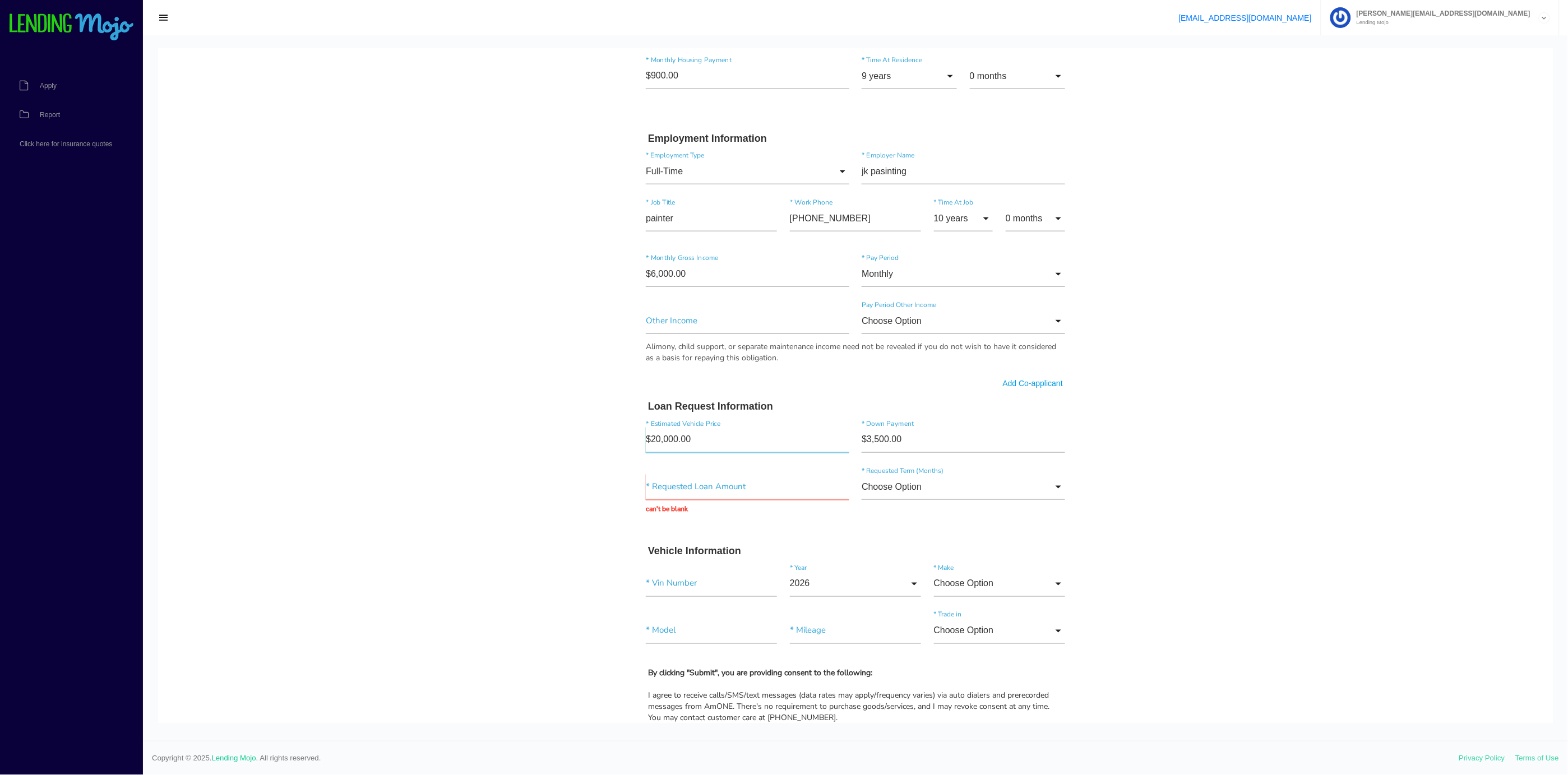
click at [690, 440] on input"] "$20,000.00" at bounding box center [747, 439] width 203 height 26
drag, startPoint x: 689, startPoint y: 481, endPoint x: 690, endPoint y: 494, distance: 13.0
click at [690, 494] on input "text" at bounding box center [747, 486] width 203 height 26
type input "$17,500.00"
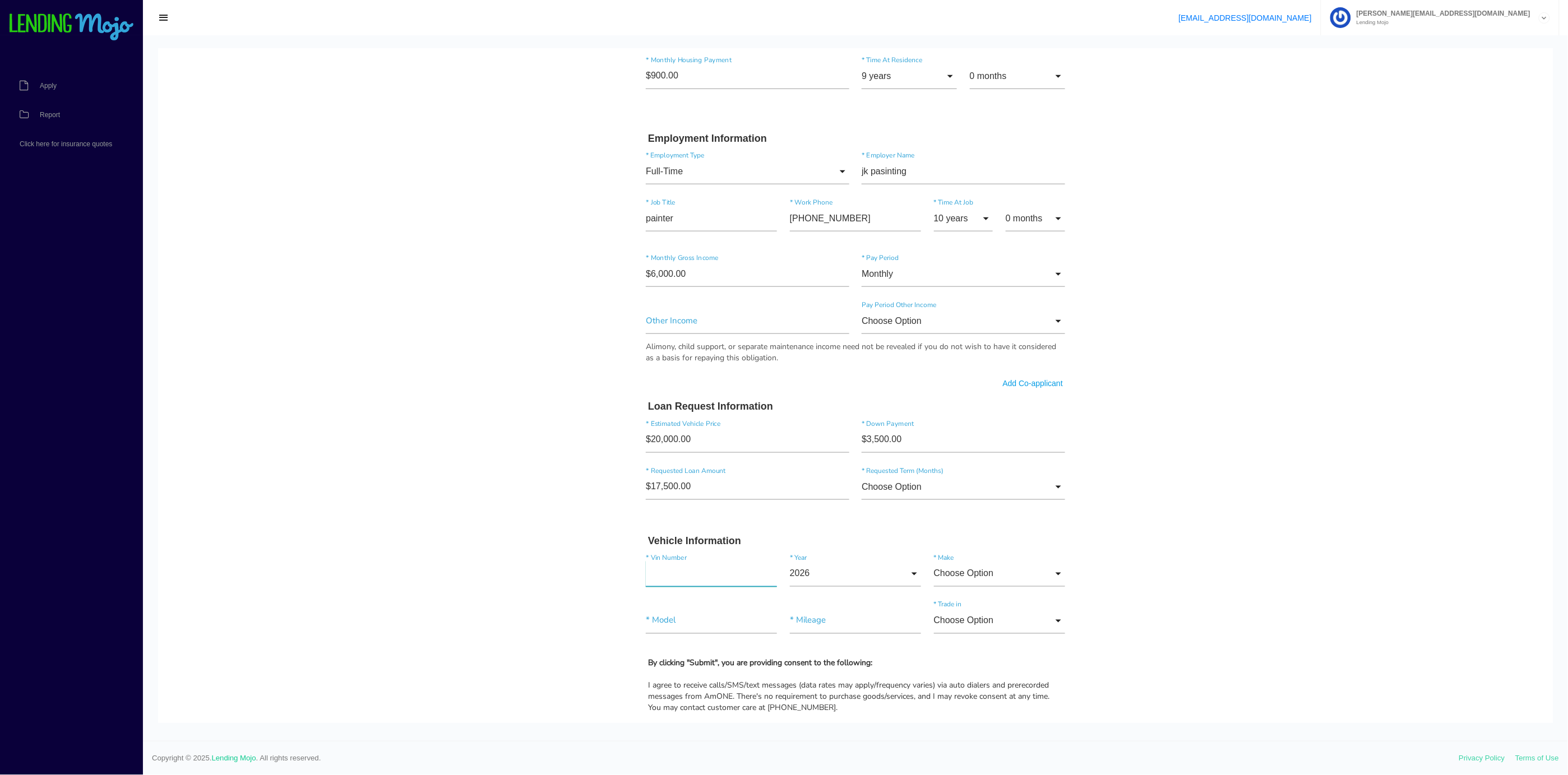
click at [658, 590] on div "* Vin Number" at bounding box center [712, 576] width 144 height 30
click at [889, 481] on input "Choose Option" at bounding box center [963, 486] width 203 height 26
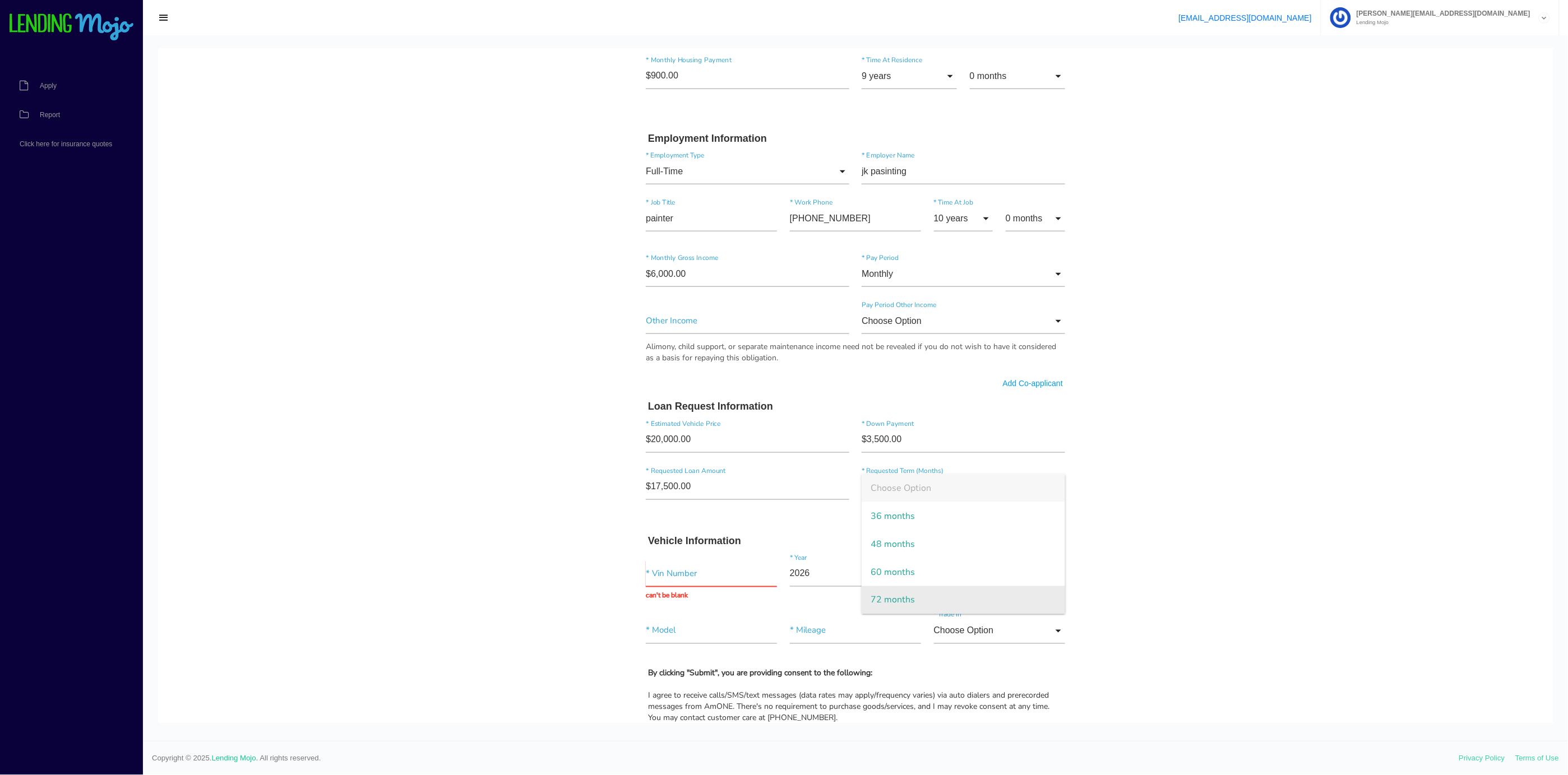
click at [876, 597] on span "72 months" at bounding box center [963, 600] width 203 height 28
type input "72 months"
click at [655, 573] on input "text" at bounding box center [712, 573] width 132 height 26
type input "5fnyf6h83gbo48246"
click at [811, 586] on input "2026" at bounding box center [856, 573] width 132 height 26
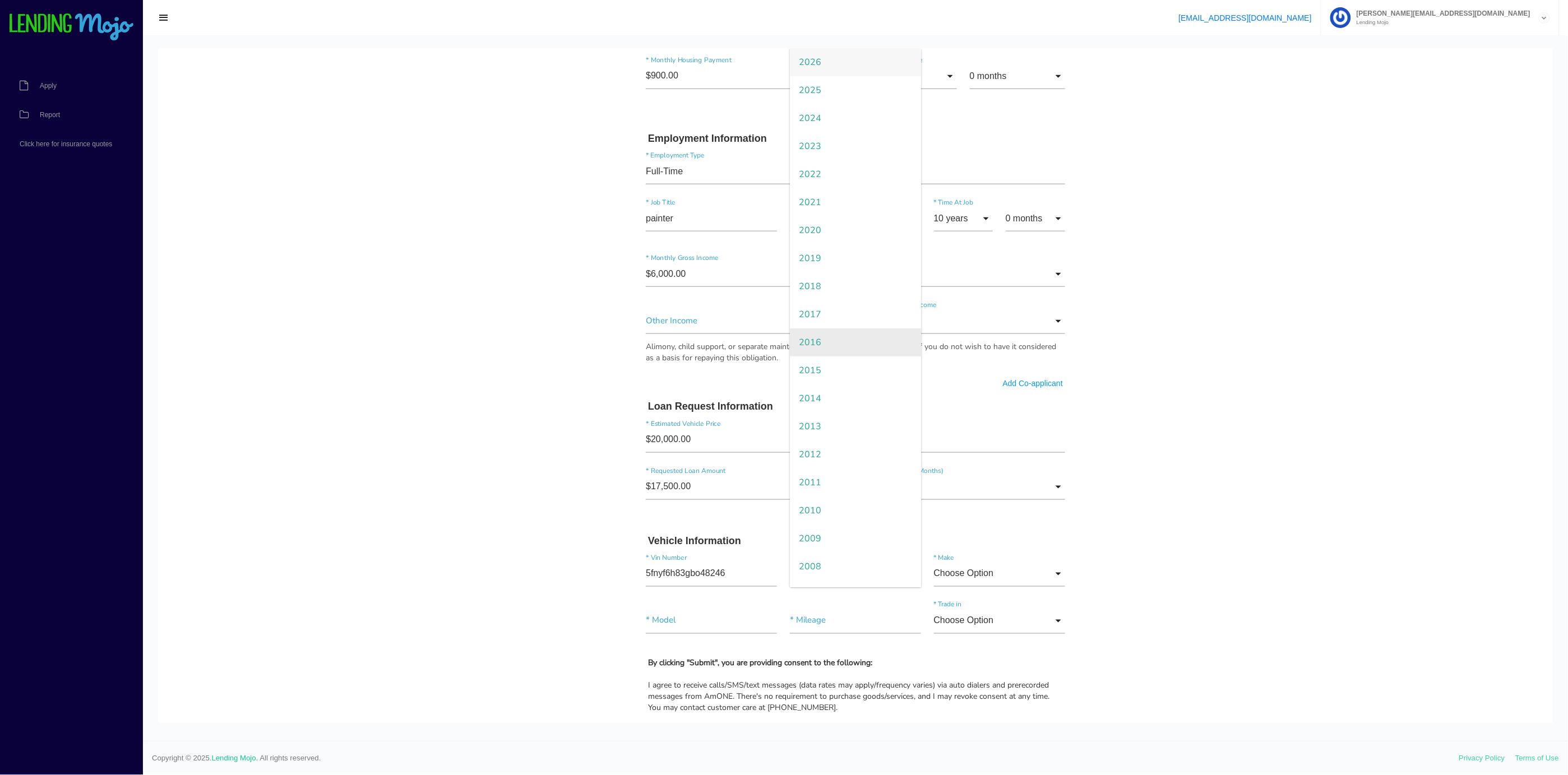
click at [821, 347] on span "2016" at bounding box center [856, 342] width 132 height 28
type input "2016"
click at [944, 569] on input "Choose Option" at bounding box center [1000, 573] width 132 height 26
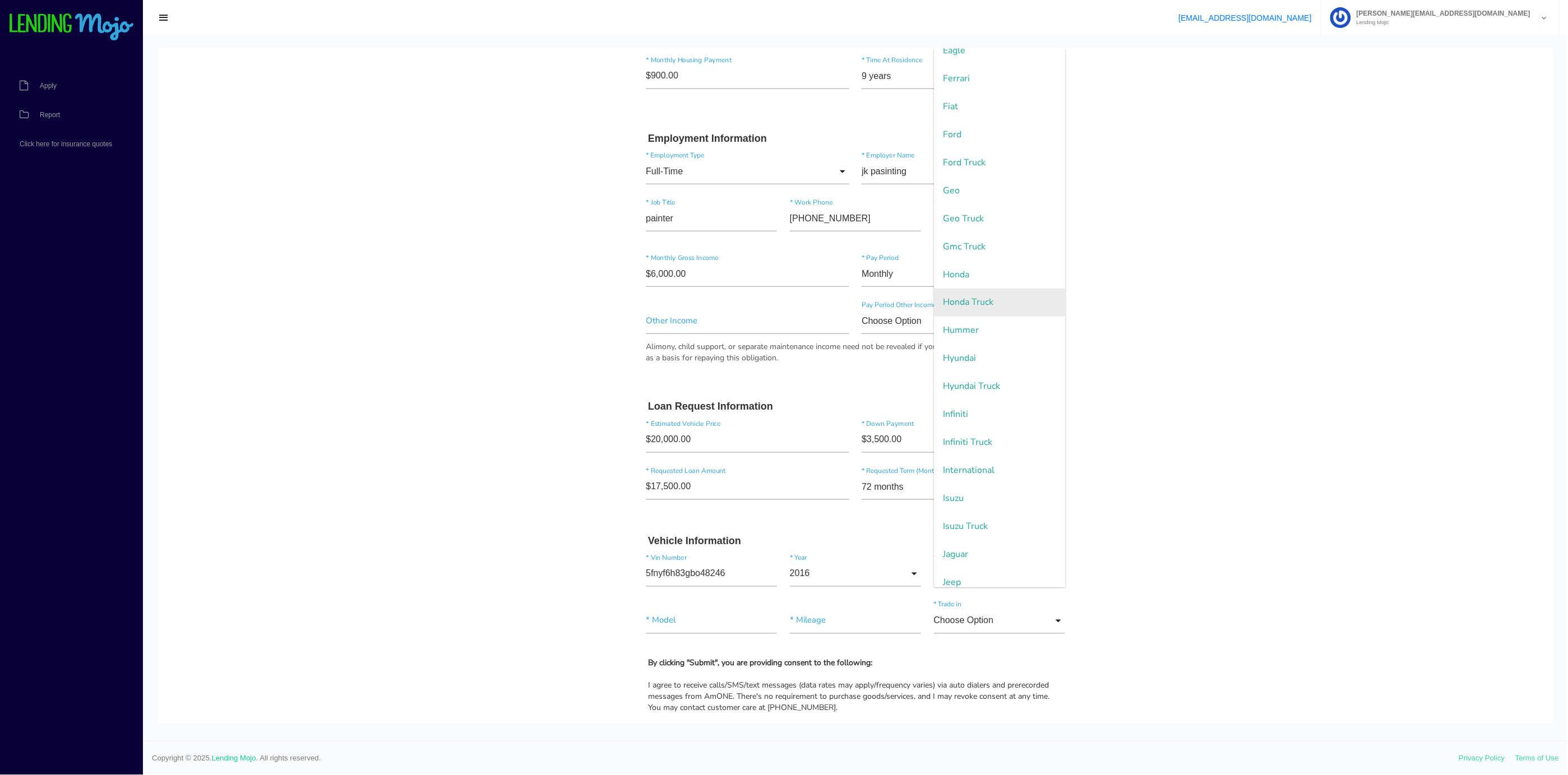
scroll to position [642, 0]
click at [948, 398] on span "Honda" at bounding box center [1000, 400] width 132 height 28
type input "Honda"
click at [672, 575] on input"] "5fnyf6h83gbo48246" at bounding box center [712, 573] width 132 height 26
click at [646, 614] on input"] "text" at bounding box center [712, 620] width 132 height 26
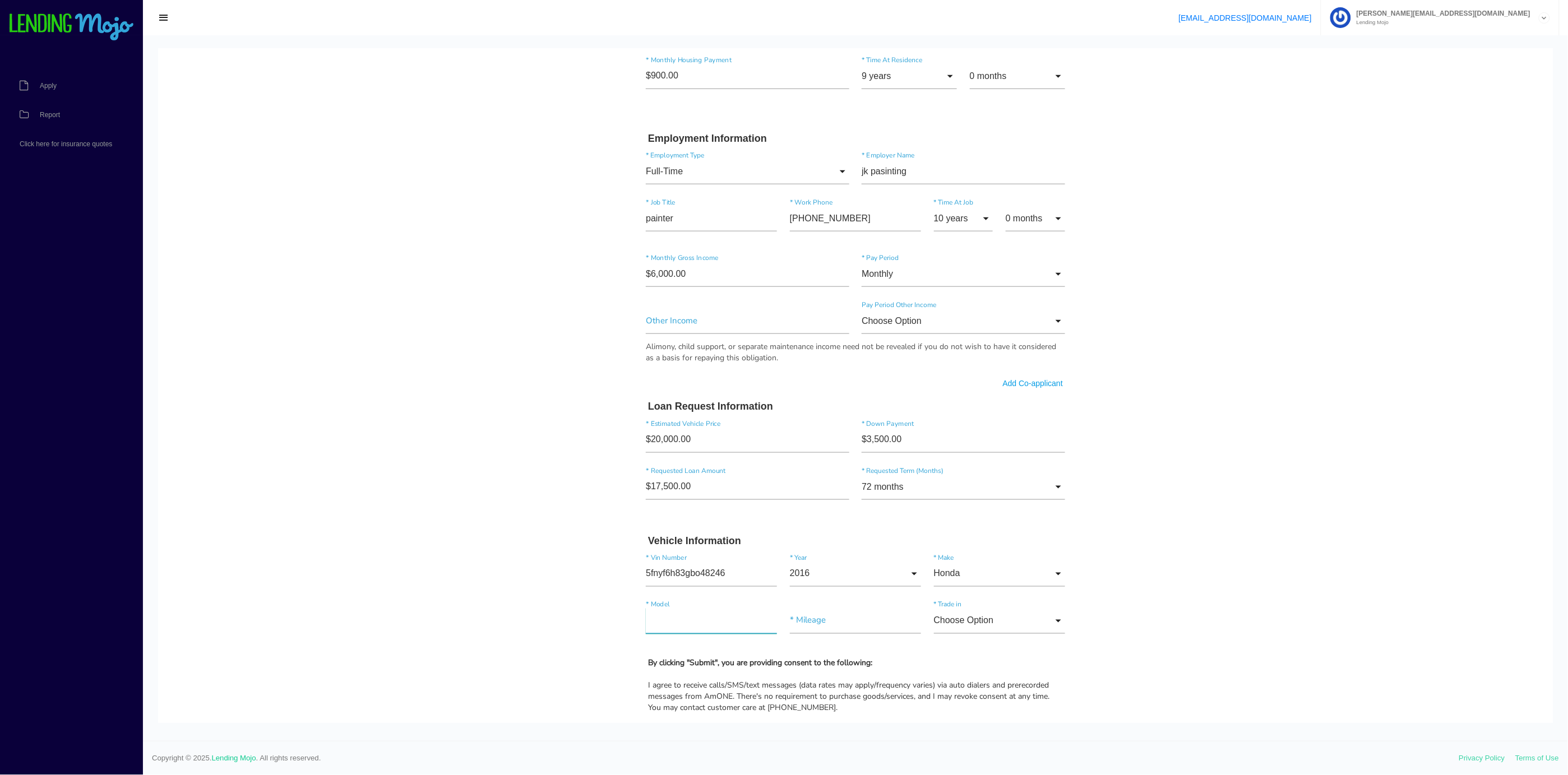
click at [646, 614] on input"] "text" at bounding box center [712, 620] width 132 height 26
click at [659, 613] on input"] "text" at bounding box center [712, 620] width 132 height 26
type input"] "pilot"
drag, startPoint x: 656, startPoint y: 624, endPoint x: 554, endPoint y: 624, distance: 102.0
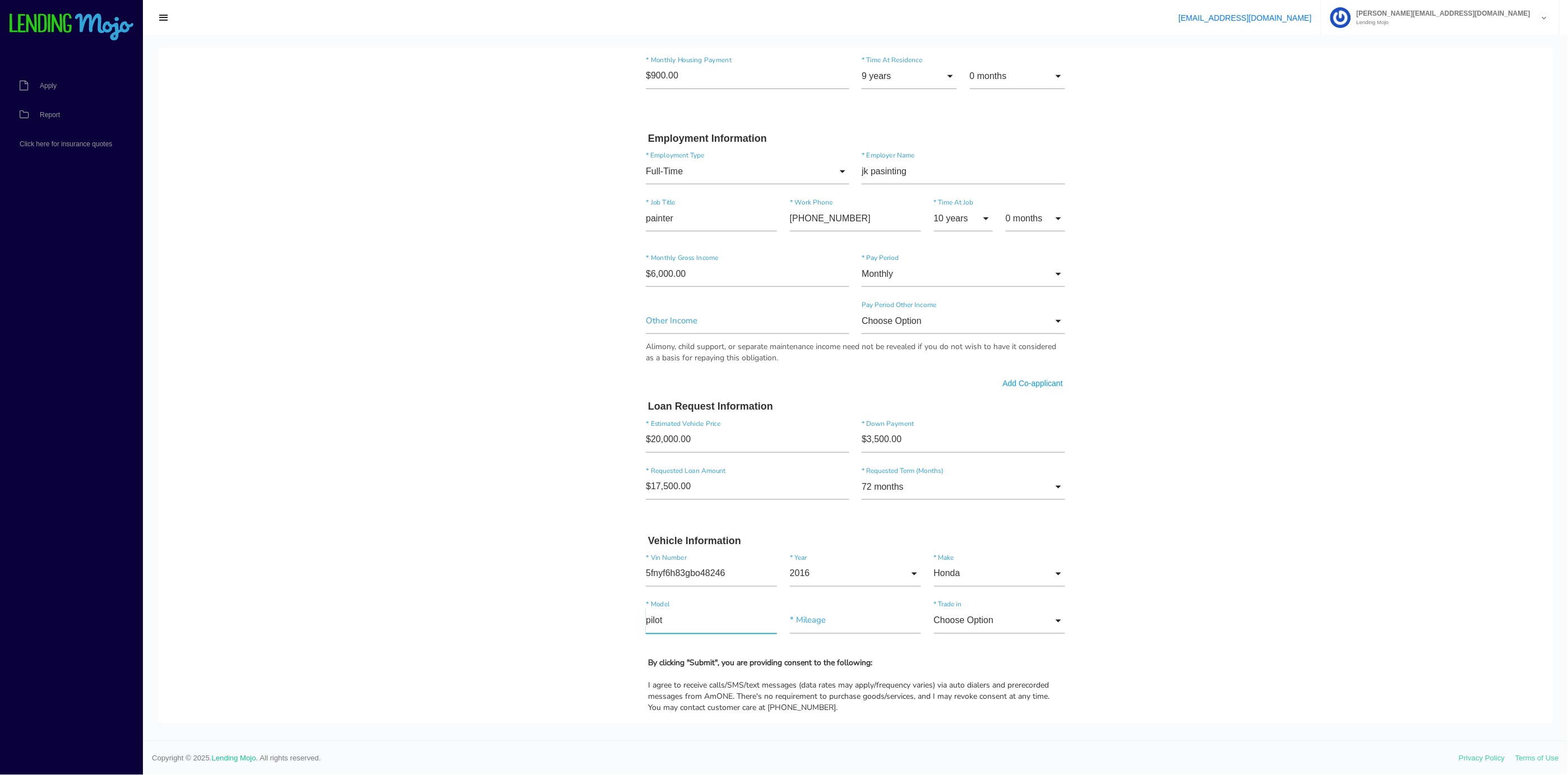
click at [555, 624] on body "Quick, Secure Financing Personalized to You. [PERSON_NAME] * First Name Middle …" at bounding box center [855, 304] width 1394 height 1472
type input"] "PILOT"
type input"] "74,600"
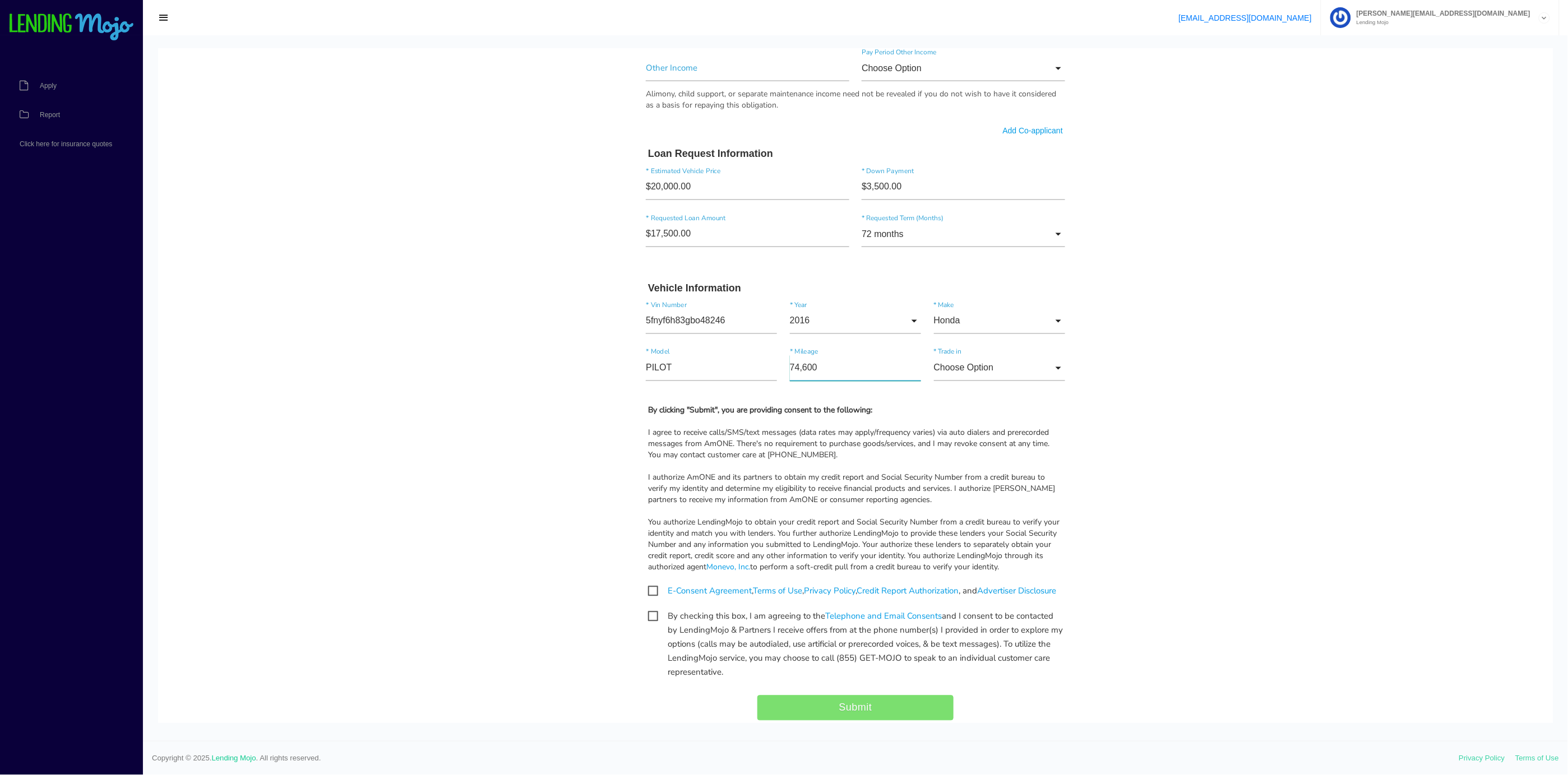
scroll to position [747, 0]
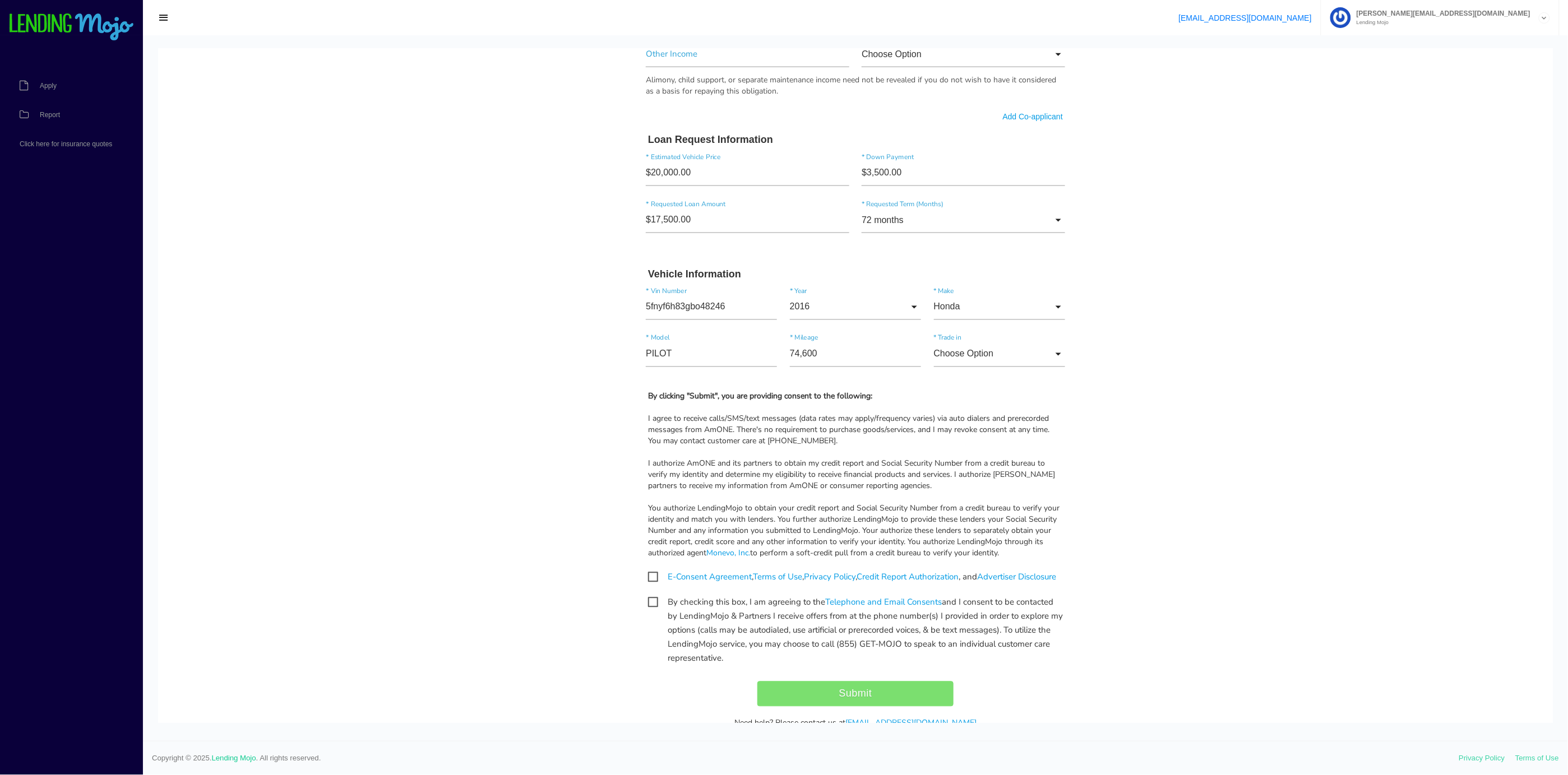
click at [648, 578] on span "E-Consent Agreement , Terms of Use , Privacy Policy , Credit Report Authorizati…" at bounding box center [852, 576] width 408 height 14
checkbox input "true"
click at [648, 610] on span "By checking this box, I am agreeing to the Telephone and Email Consents and I c…" at bounding box center [855, 602] width 415 height 14
checkbox input "true"
click at [449, 154] on body "Quick, Secure Financing Personalized to You. [PERSON_NAME] * First Name Middle …" at bounding box center [855, 37] width 1394 height 1472
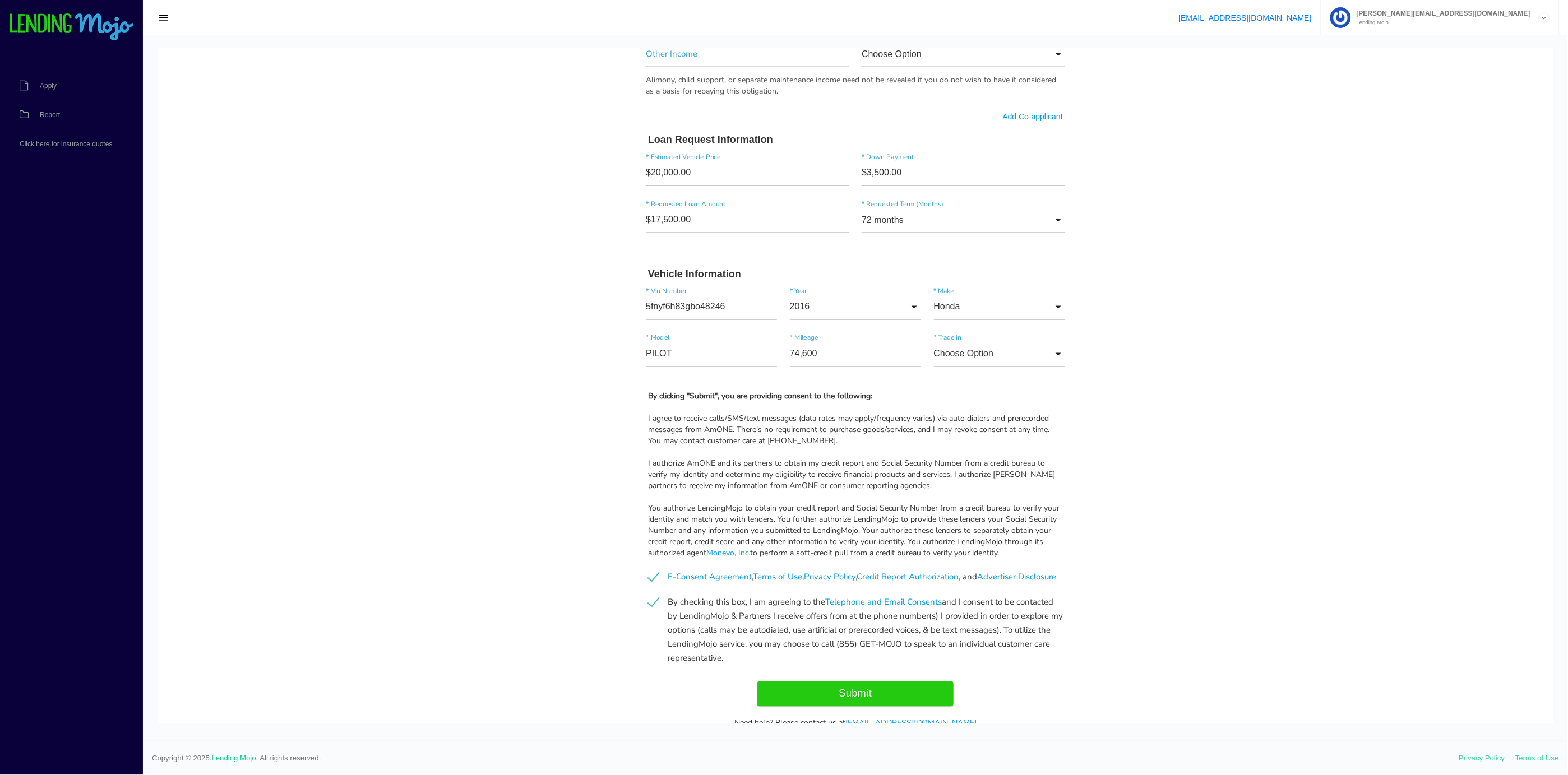
click at [551, 146] on body "Quick, Secure Financing Personalized to You. [PERSON_NAME] * First Name Middle …" at bounding box center [855, 37] width 1394 height 1472
click at [851, 703] on input "Submit" at bounding box center [855, 694] width 196 height 25
type input "Submit"
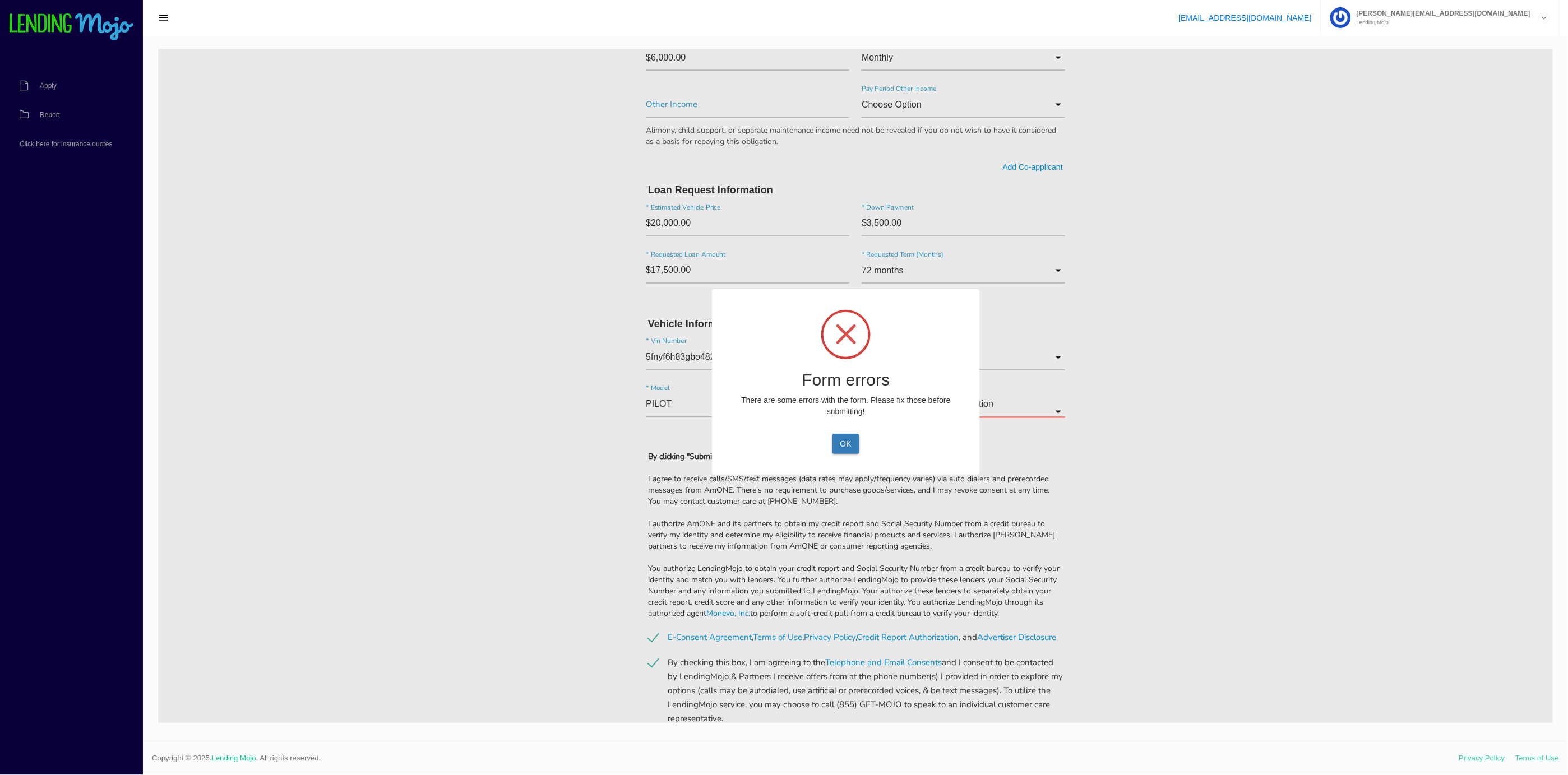
scroll to position [797, 0]
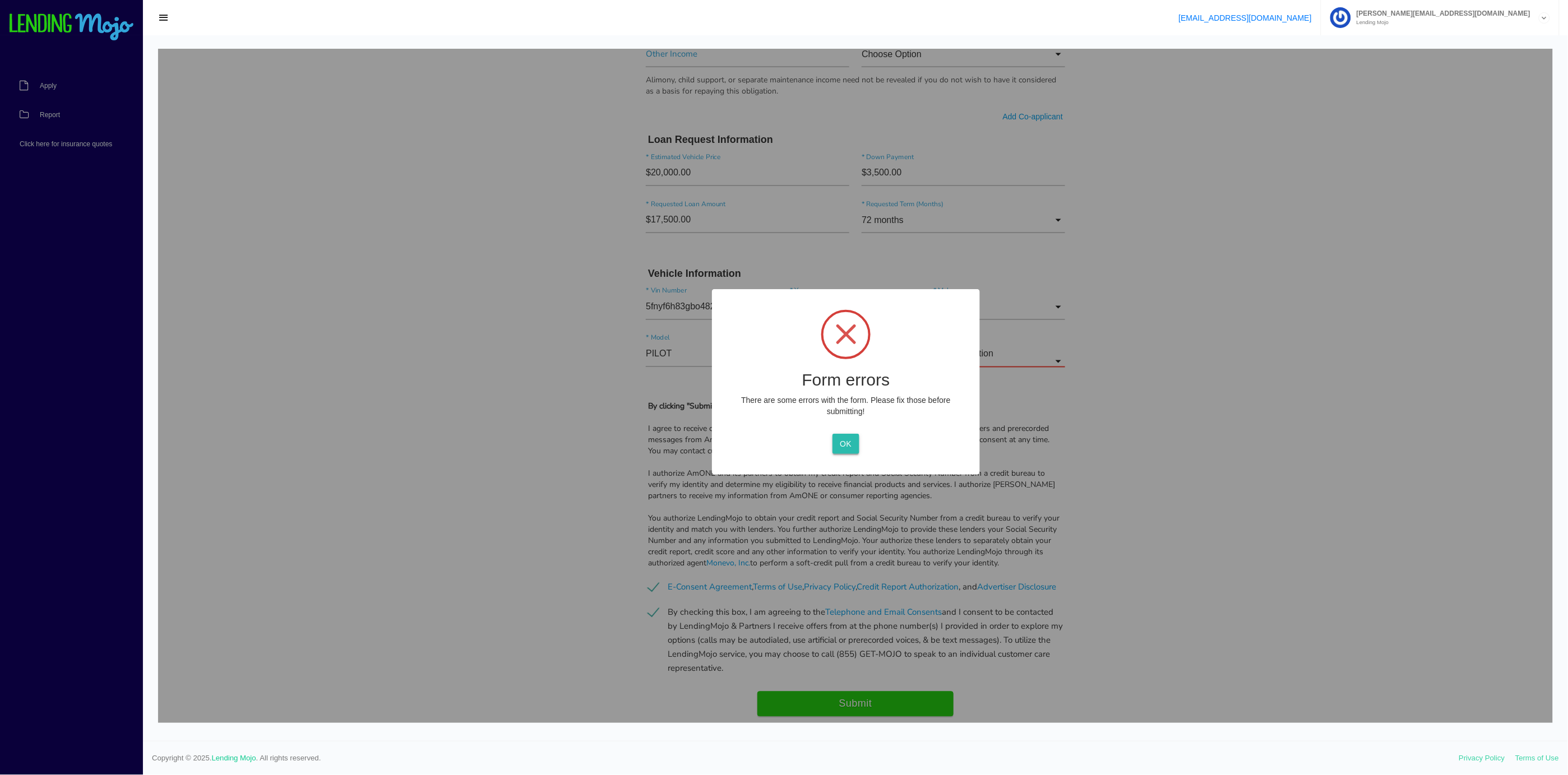
click at [853, 445] on button "OK" at bounding box center [845, 443] width 27 height 20
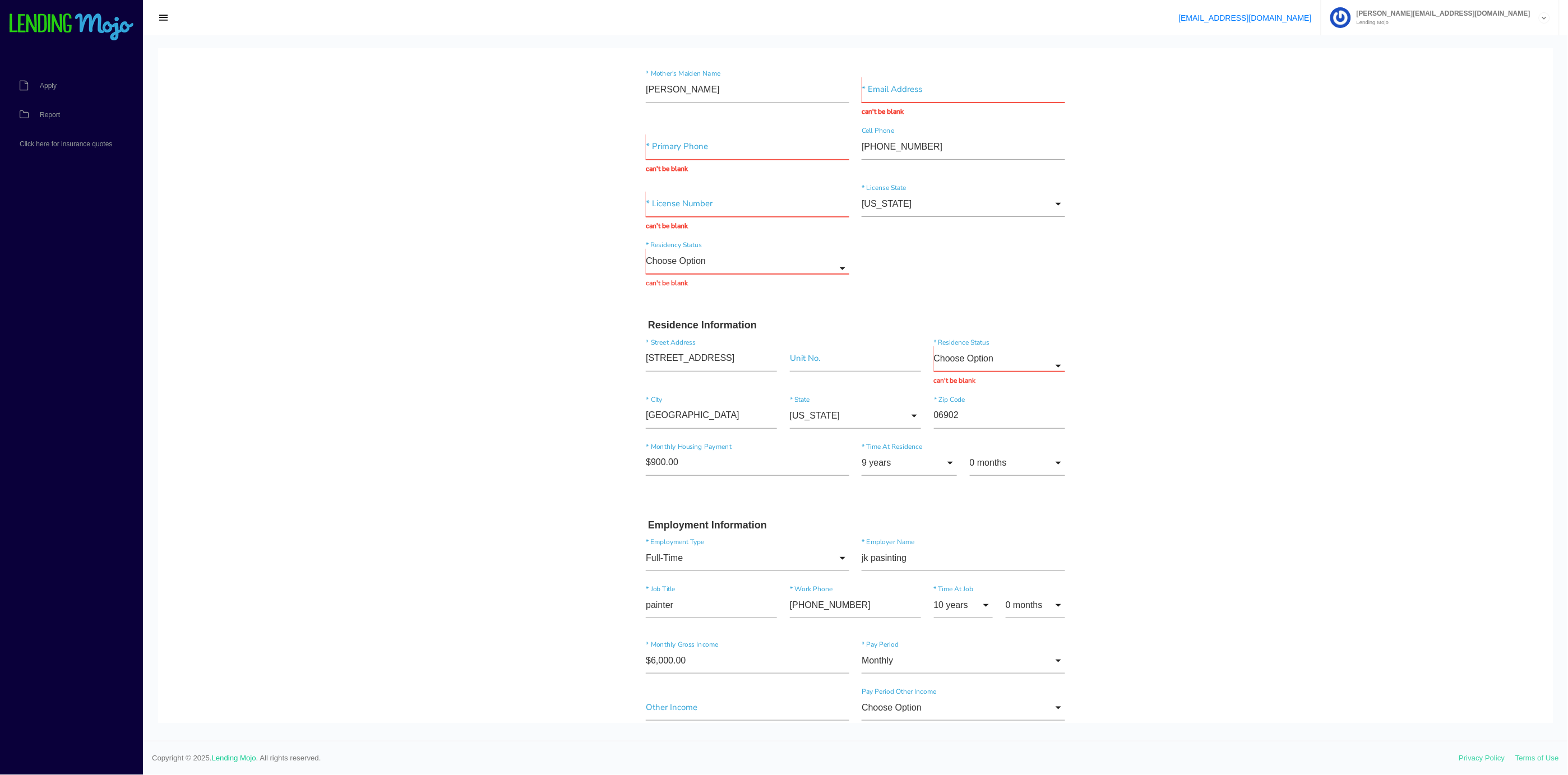
scroll to position [83, 0]
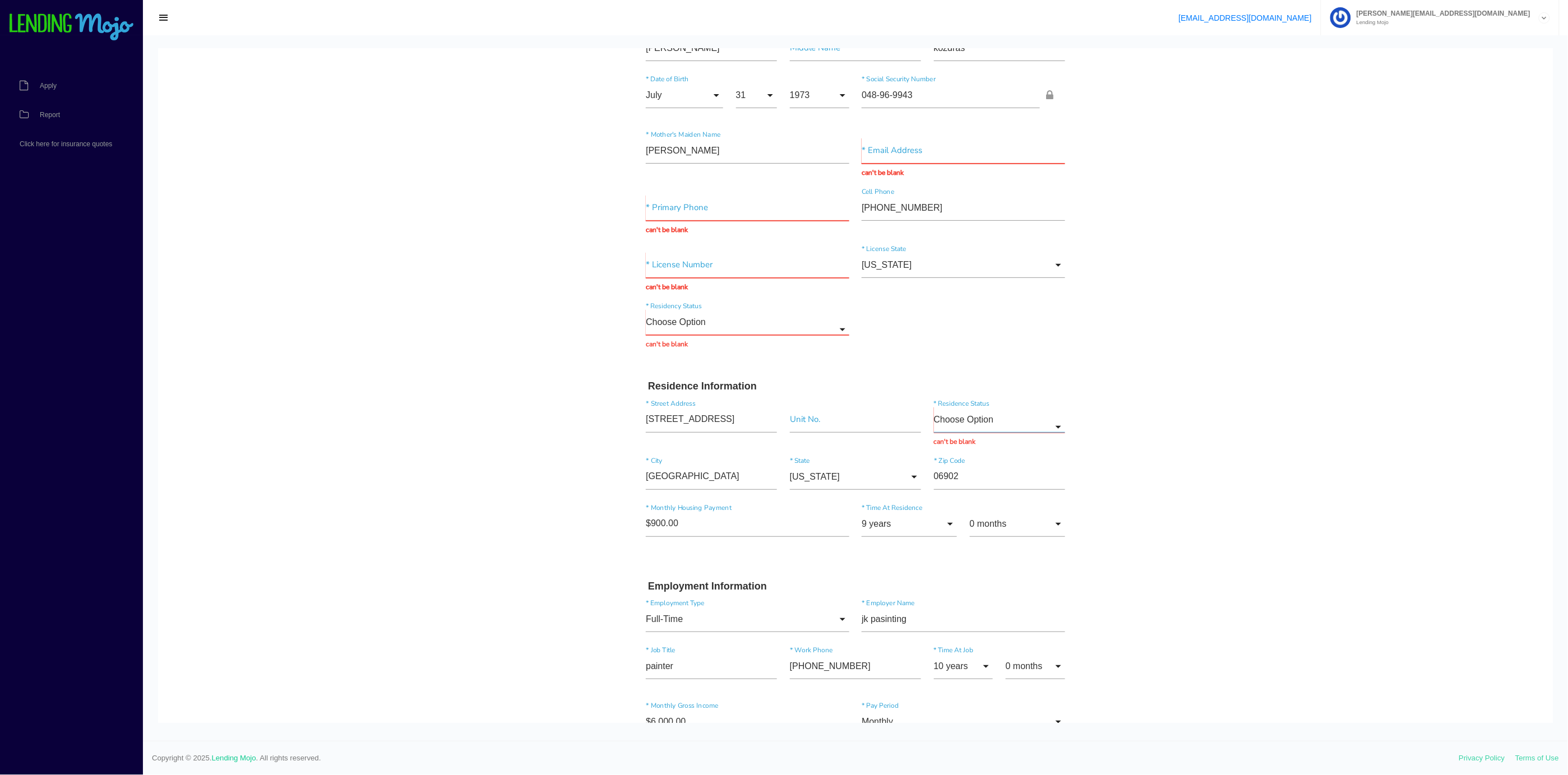
click at [961, 421] on input "Choose Option" at bounding box center [1000, 419] width 132 height 26
click at [955, 506] on span "Rent" at bounding box center [1000, 505] width 132 height 28
type input "Rent"
click at [678, 325] on input "Choose Option" at bounding box center [747, 321] width 203 height 26
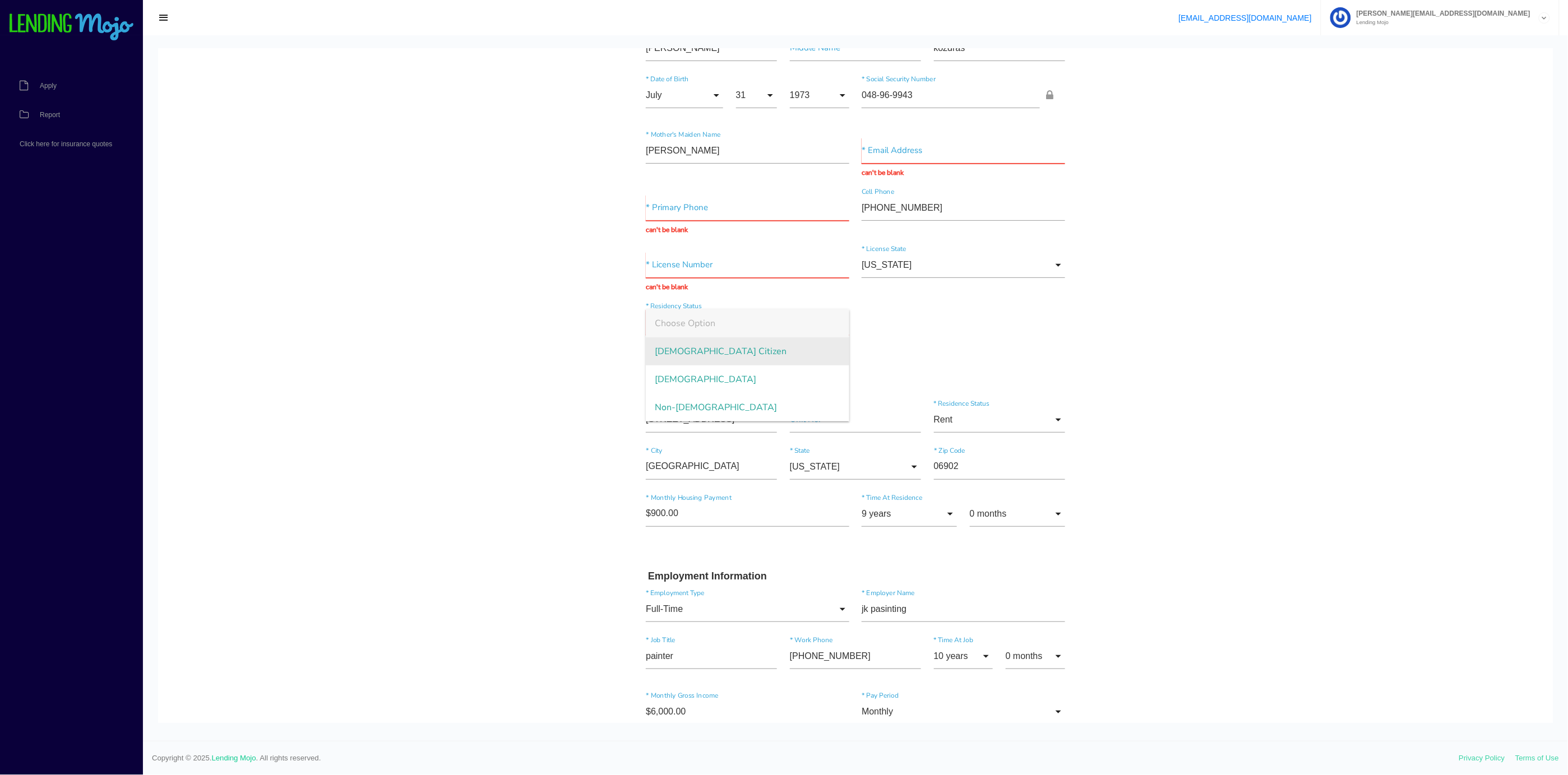
click at [674, 352] on span "[DEMOGRAPHIC_DATA] Citizen" at bounding box center [747, 351] width 203 height 28
type input "[DEMOGRAPHIC_DATA] Citizen"
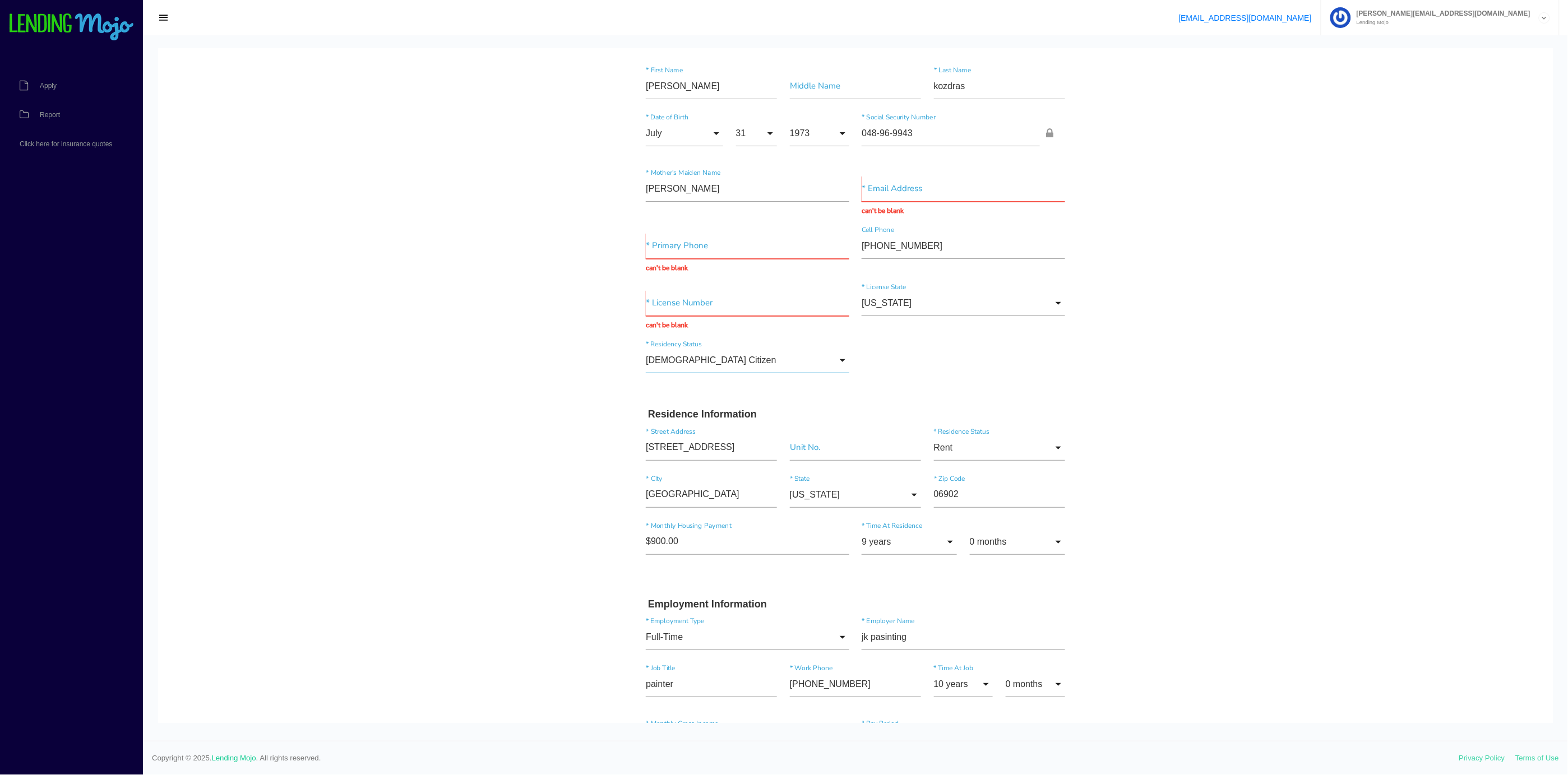
scroll to position [0, 0]
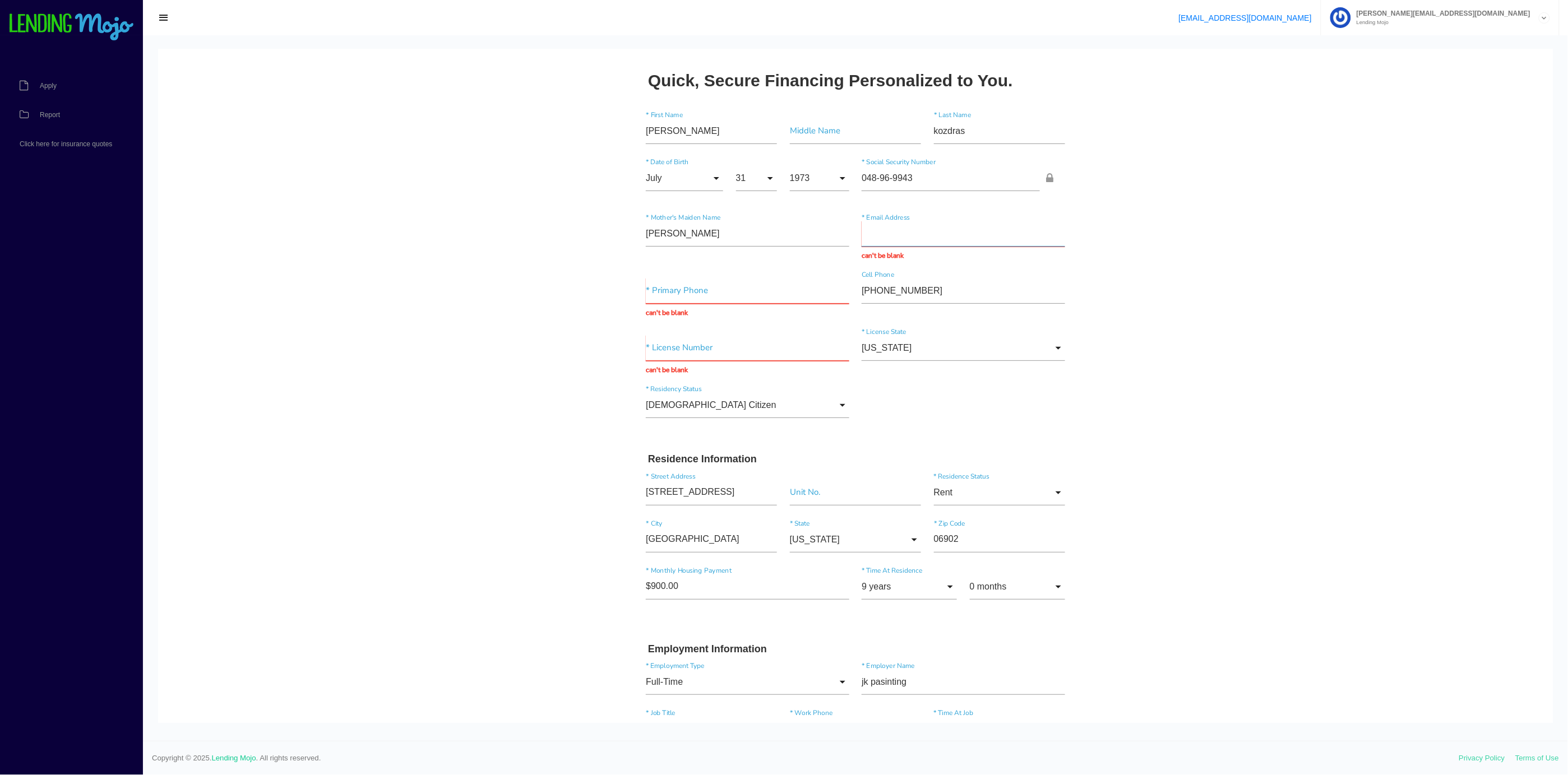
click at [862, 233] on input "text" at bounding box center [963, 233] width 203 height 26
click at [695, 291] on input "text" at bounding box center [747, 290] width 203 height 26
type input "[PHONE_NUMBER]"
click at [682, 356] on div "* License Number can't be blank" at bounding box center [748, 355] width 216 height 41
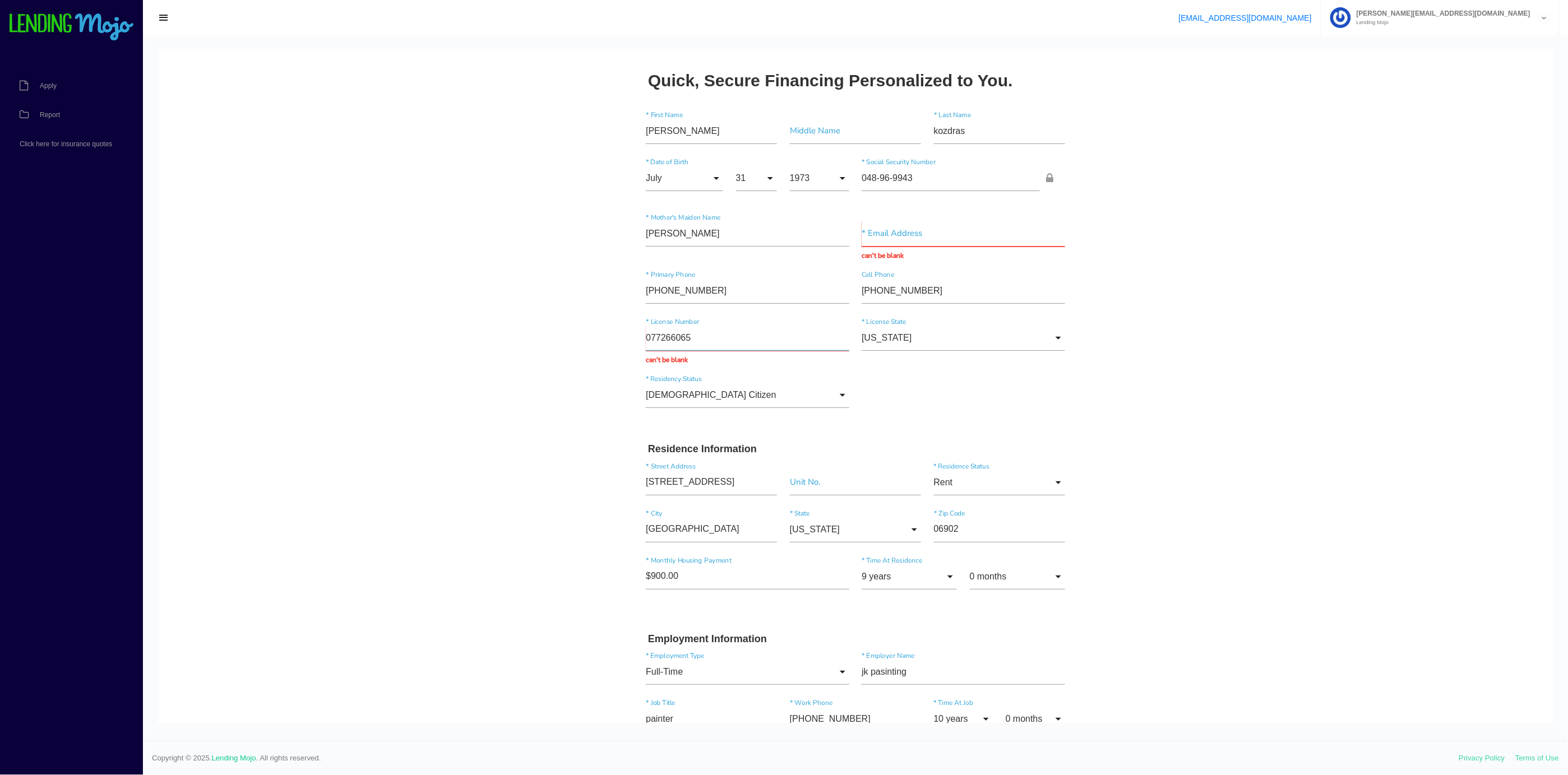
type input "077266065"
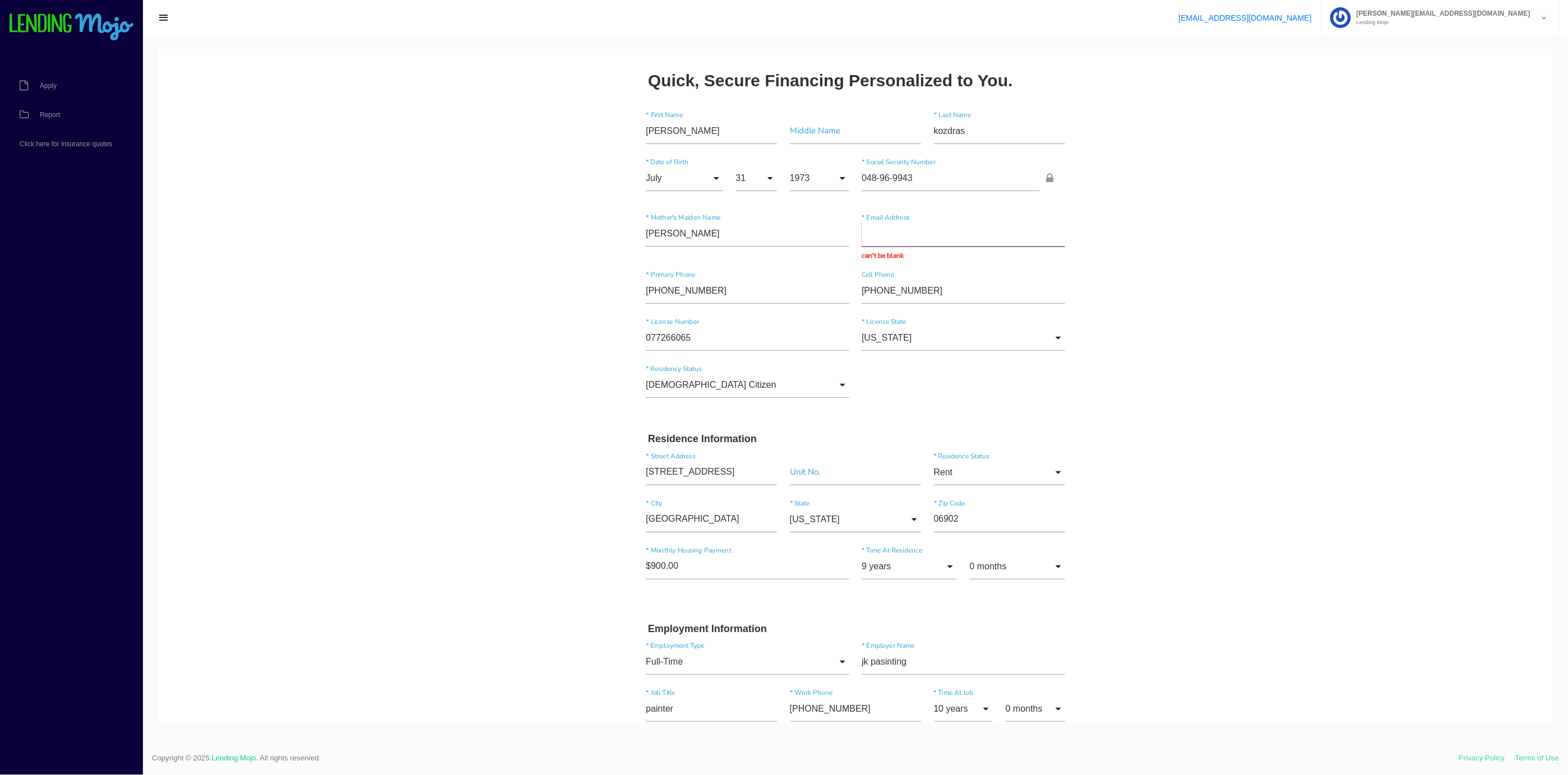
click at [874, 228] on input "text" at bounding box center [963, 233] width 203 height 26
type input "[EMAIL_ADDRESS][DOMAIN_NAME]"
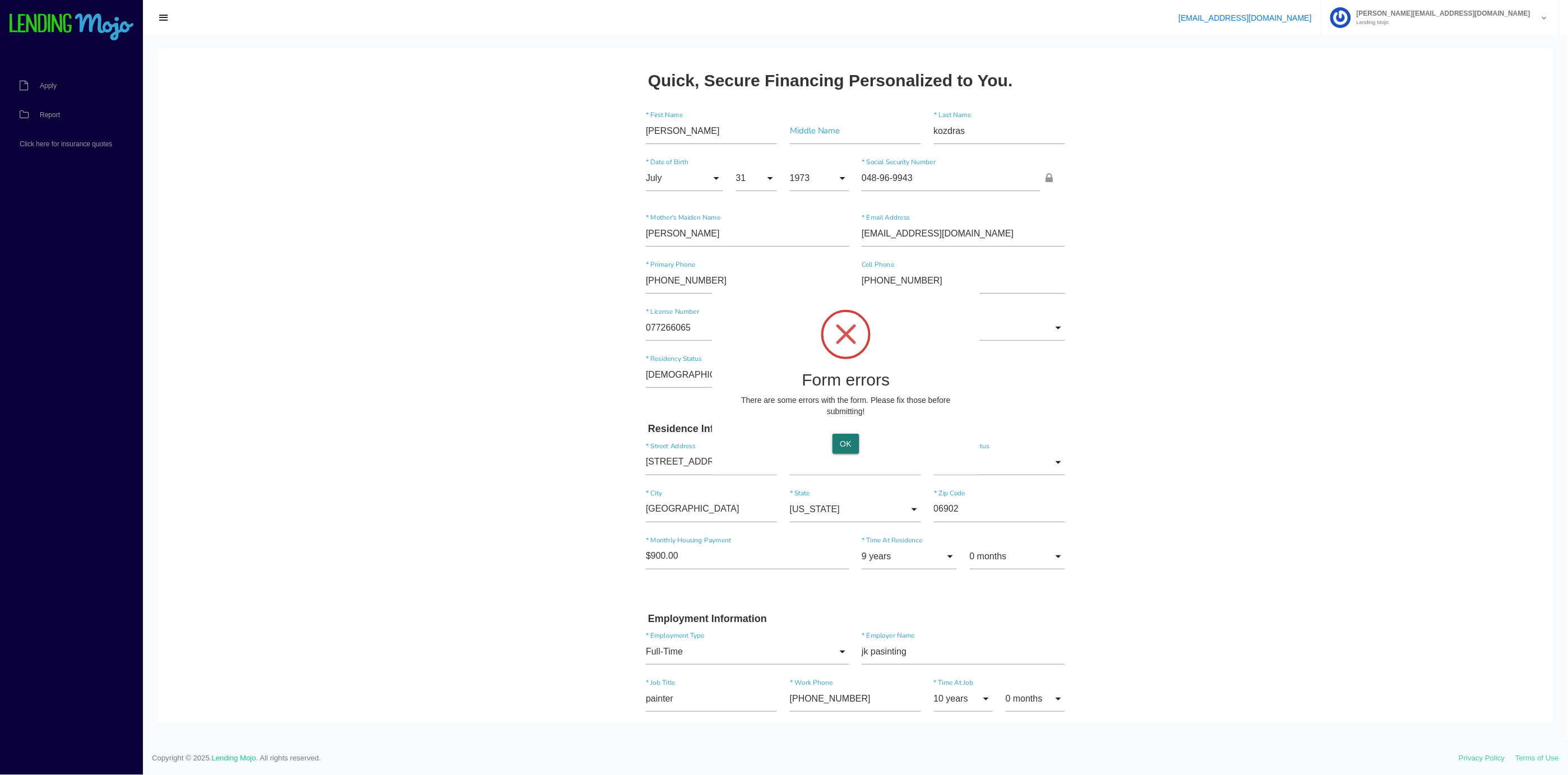
type input "Submit"
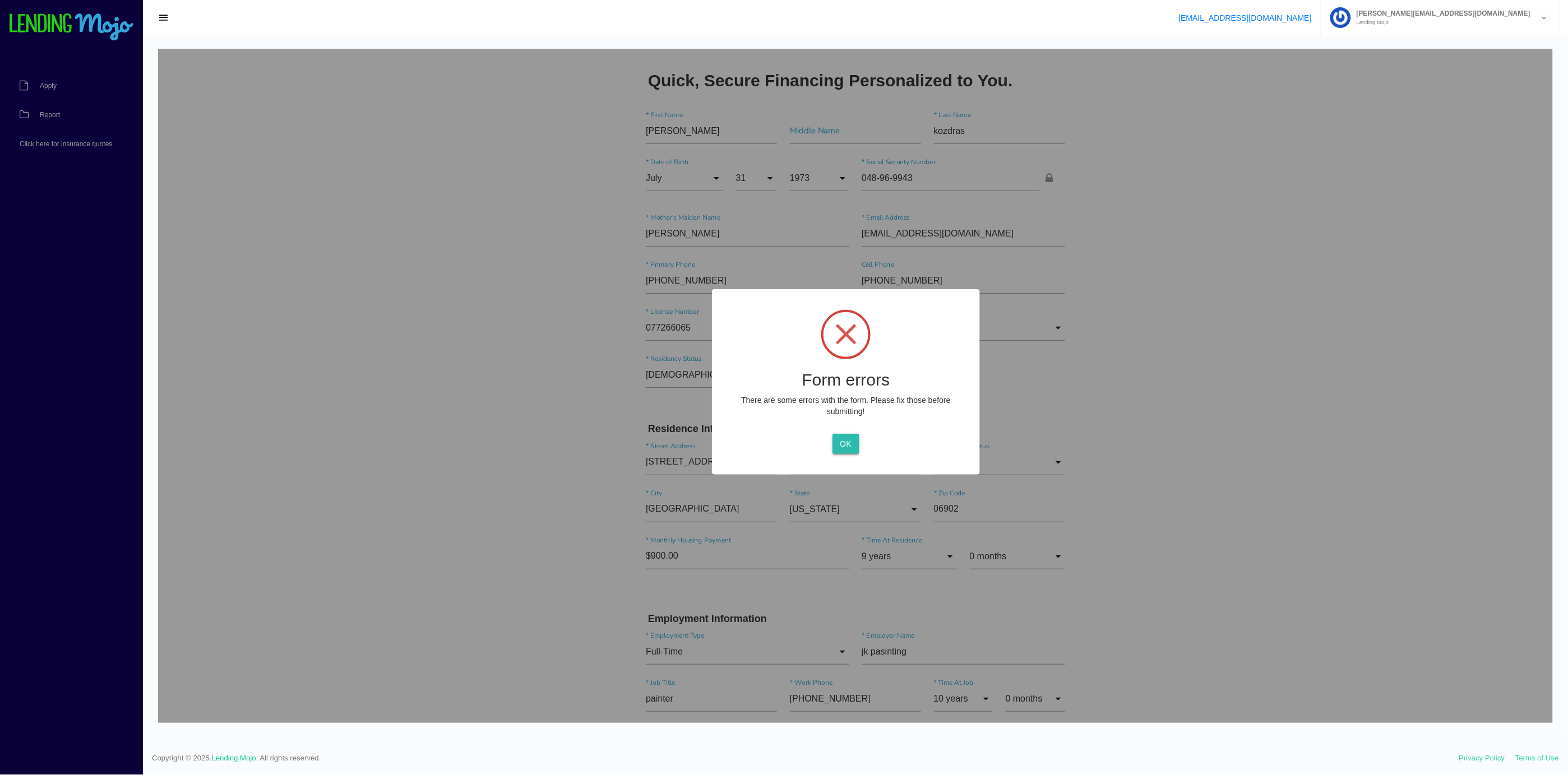
click at [844, 449] on button "OK" at bounding box center [845, 443] width 27 height 20
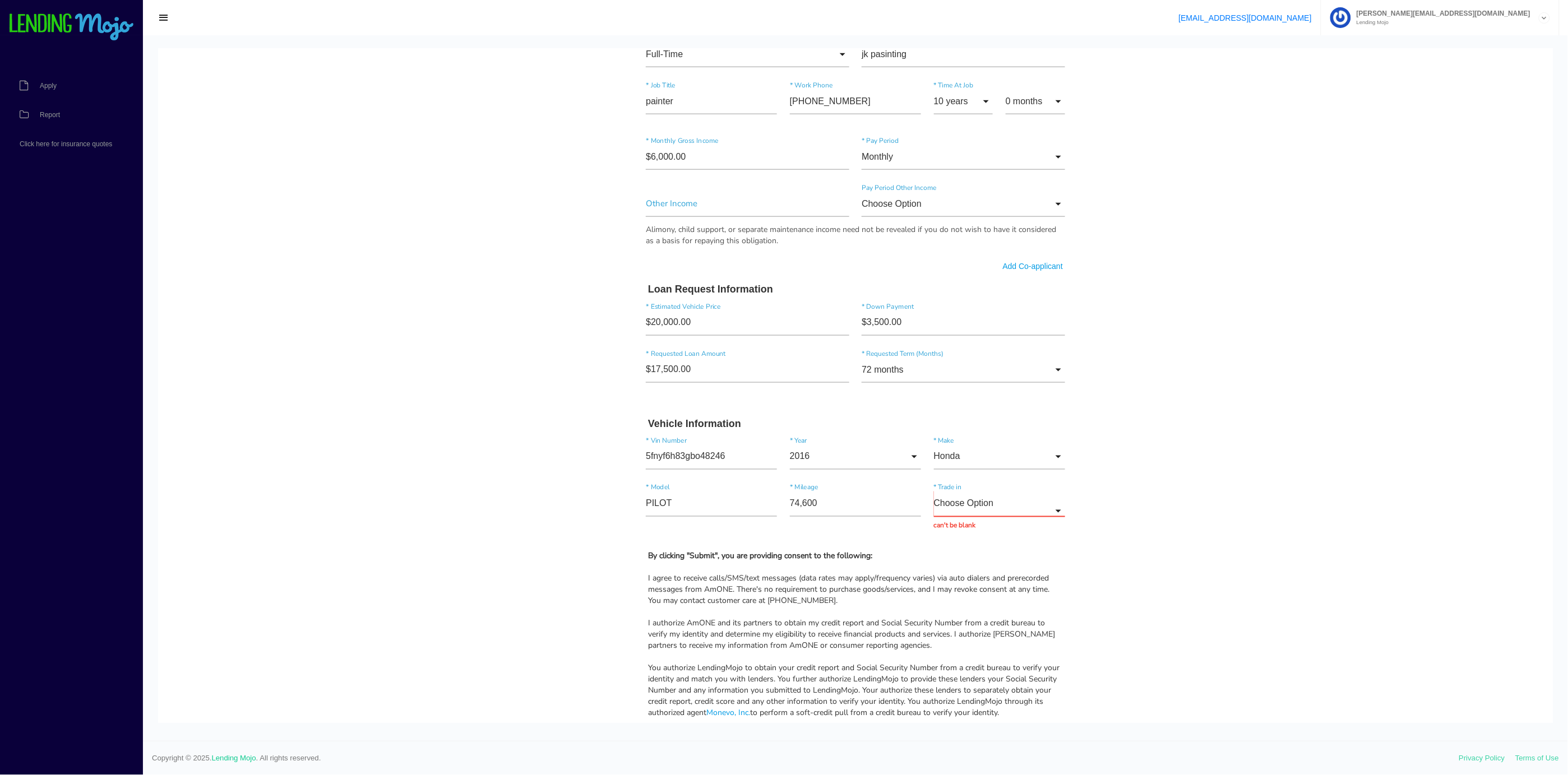
scroll to position [618, 0]
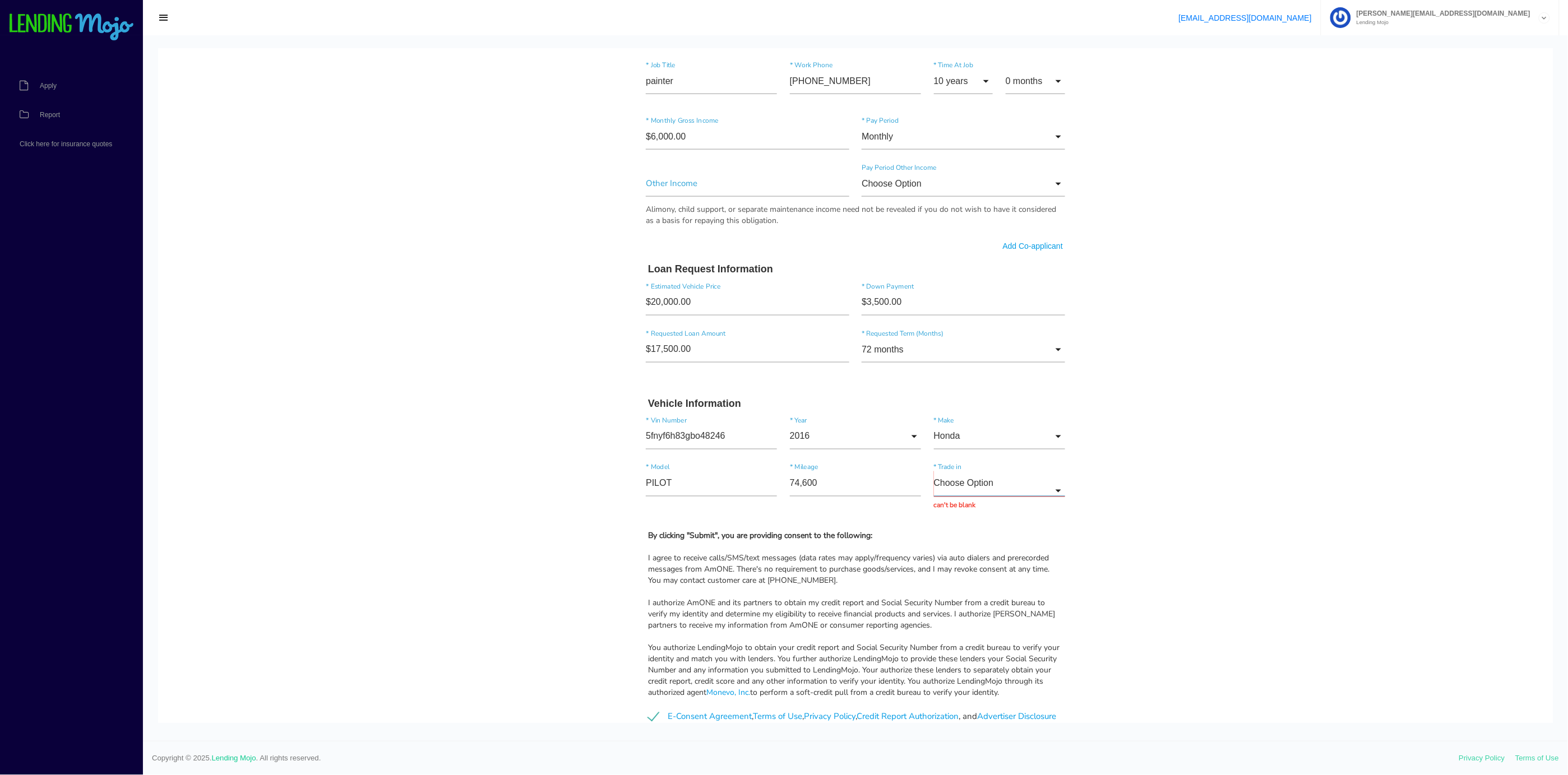
click at [937, 493] on input "Choose Option" at bounding box center [1000, 482] width 132 height 26
click at [941, 542] on span "No" at bounding box center [1000, 540] width 132 height 28
type input "No"
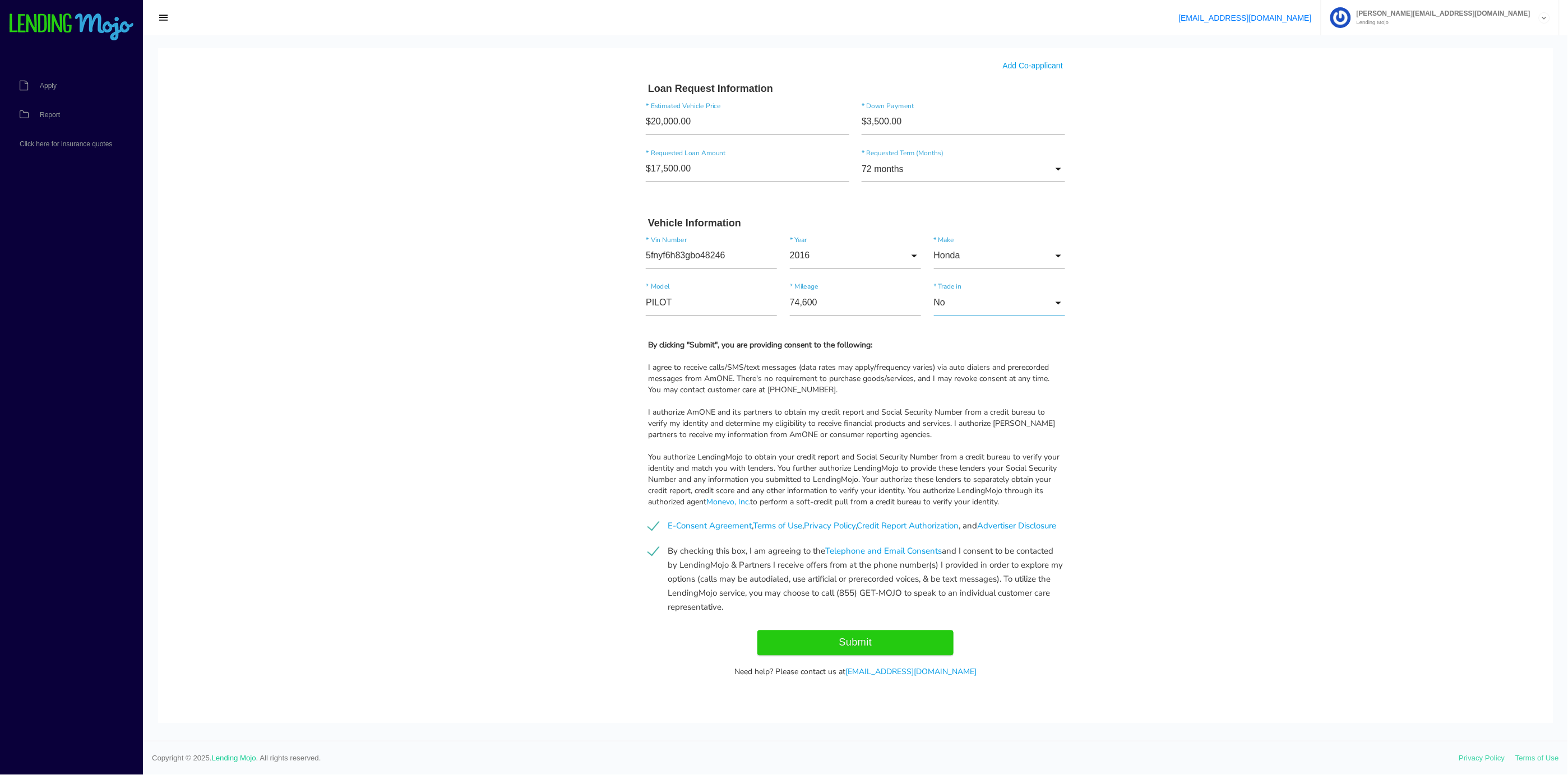
scroll to position [810, 0]
click at [844, 642] on input "Submit" at bounding box center [855, 643] width 196 height 25
type input "Submitting..."
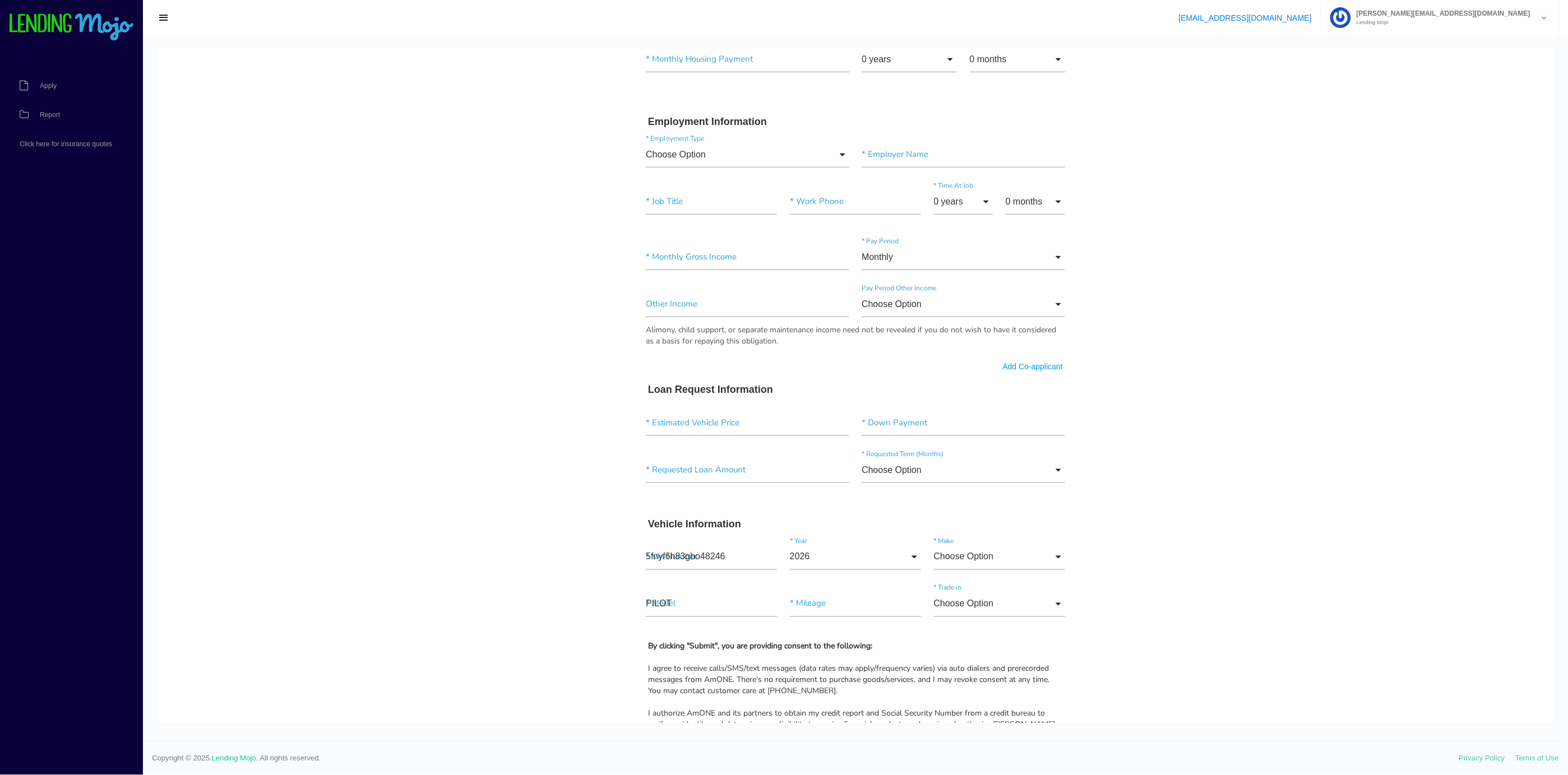
scroll to position [483, 0]
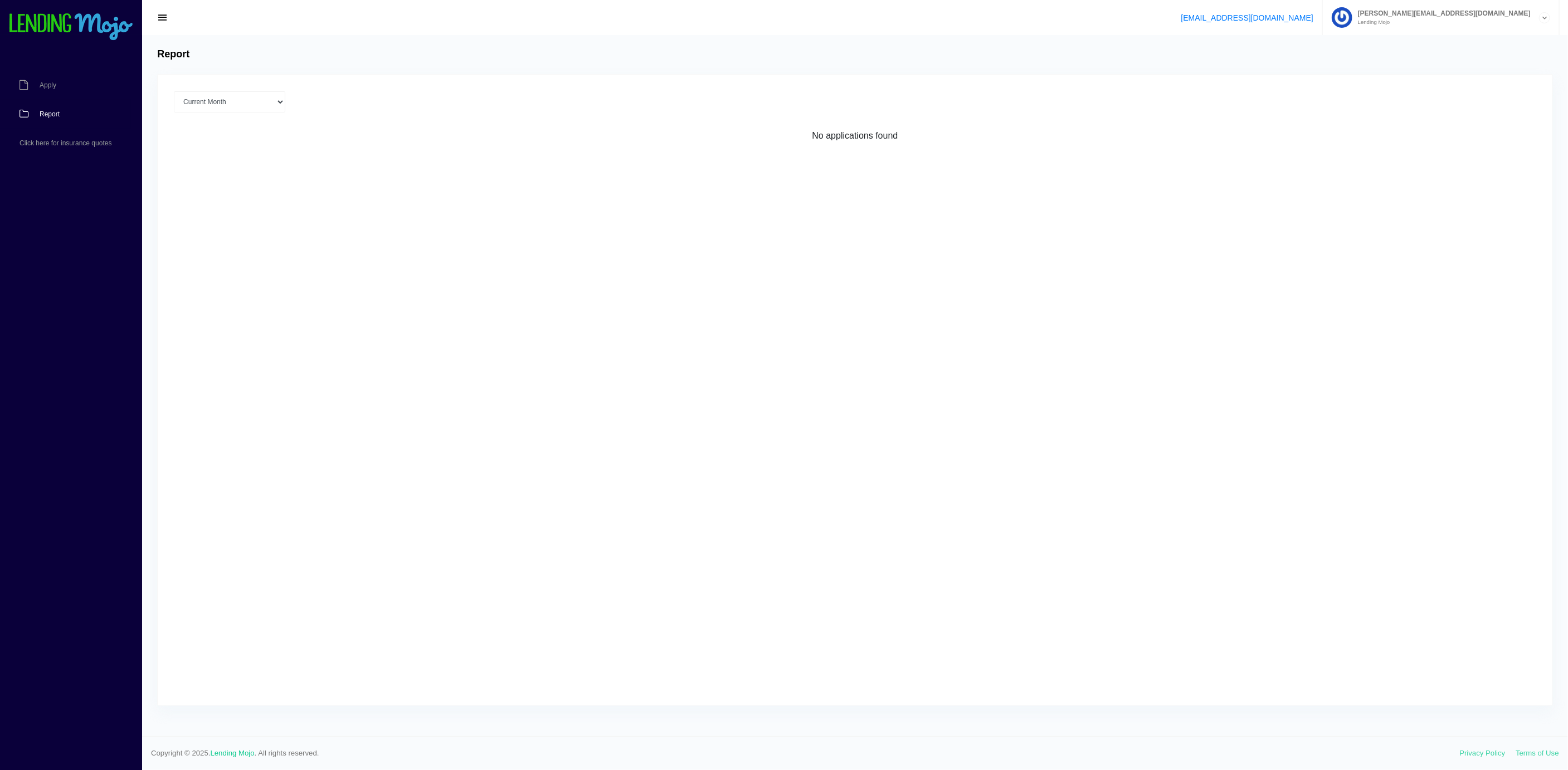
click at [52, 117] on span "Report" at bounding box center [49, 114] width 20 height 7
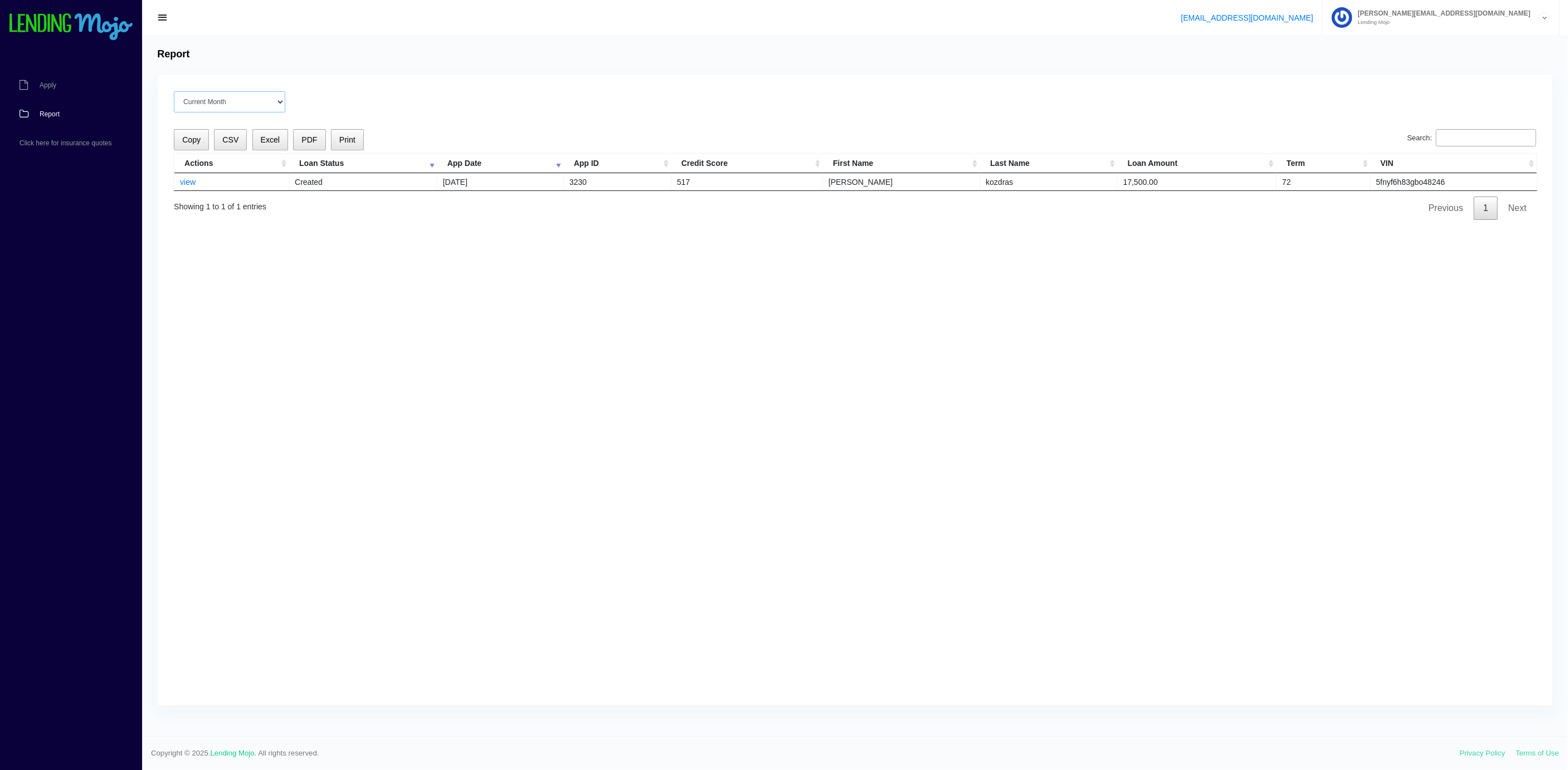
click at [285, 112] on select "Current Month Aug 2025 Jul 2025 Jun 2025 May 2025 Apr 2025 All time" at bounding box center [230, 101] width 112 height 21
click at [192, 186] on link "view" at bounding box center [187, 182] width 15 height 9
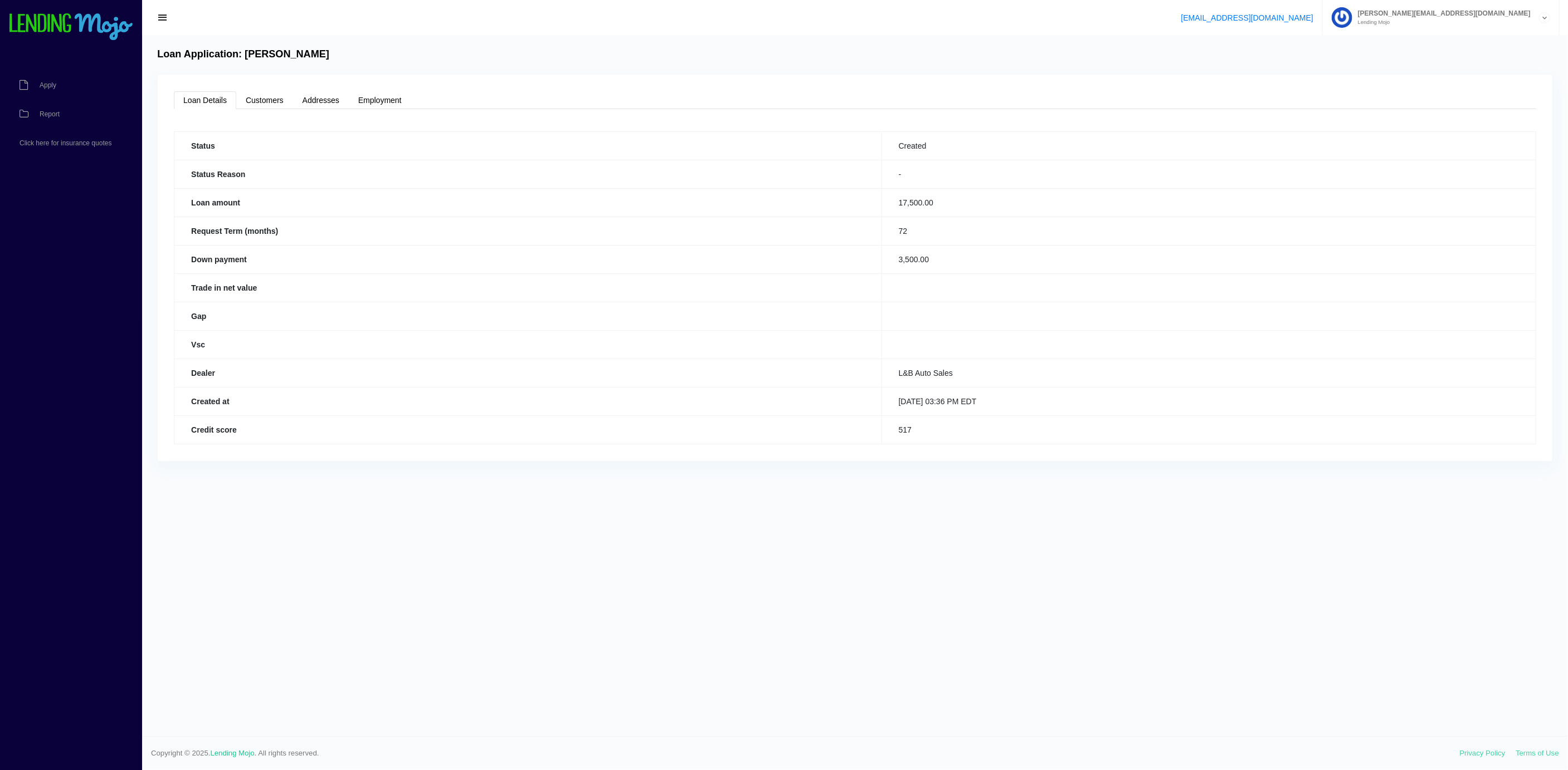
click at [218, 109] on link "Loan Details" at bounding box center [205, 100] width 62 height 18
